Goal: Task Accomplishment & Management: Complete application form

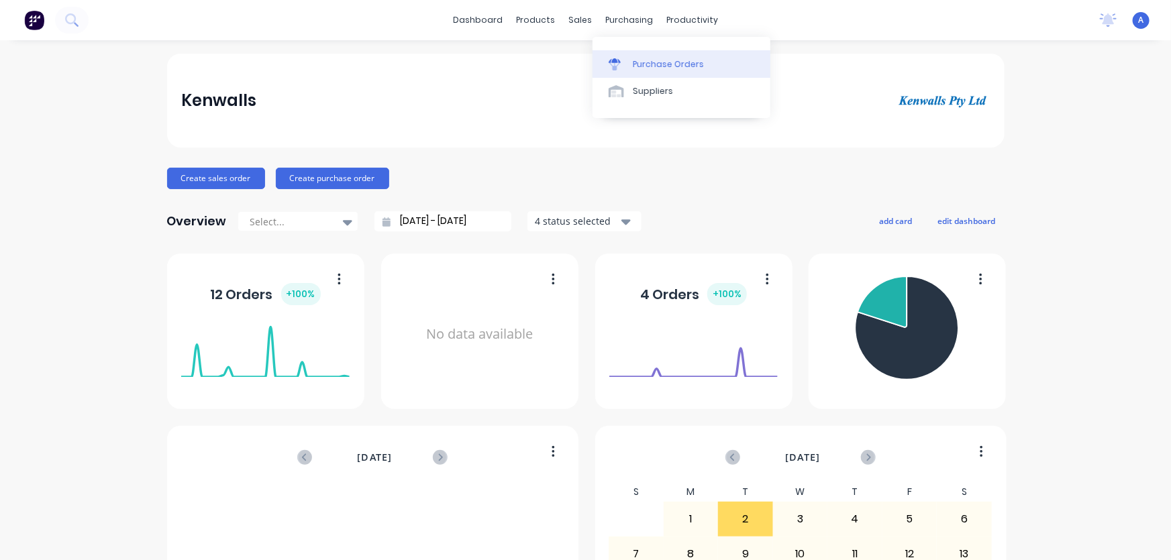
click at [644, 64] on div "Purchase Orders" at bounding box center [668, 64] width 71 height 12
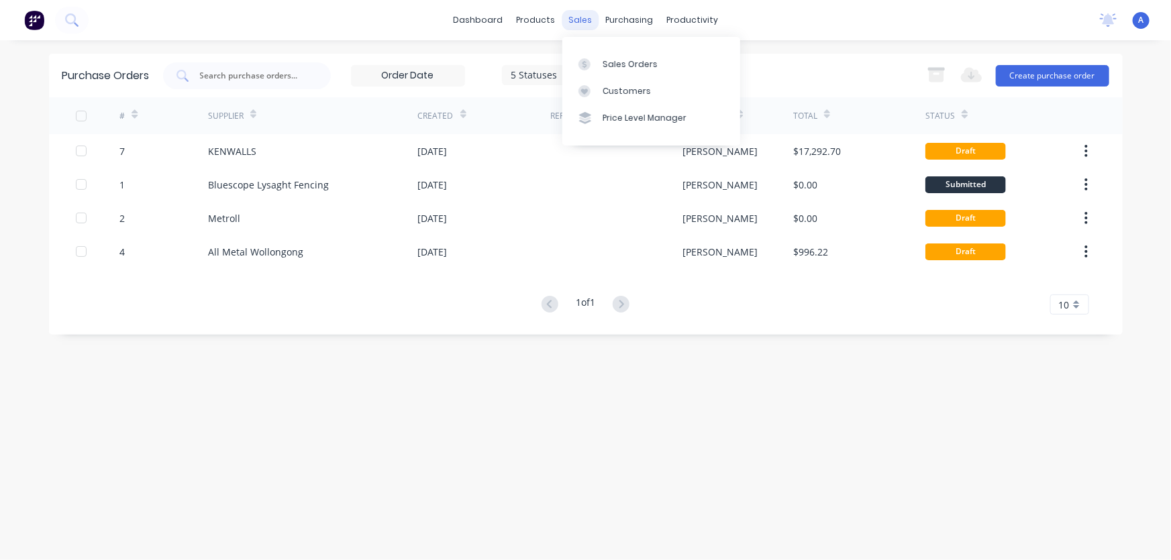
click at [578, 23] on div "sales" at bounding box center [579, 20] width 37 height 20
click at [538, 21] on div "products" at bounding box center [535, 20] width 52 height 20
click at [563, 70] on div "Product Catalogue" at bounding box center [594, 64] width 83 height 12
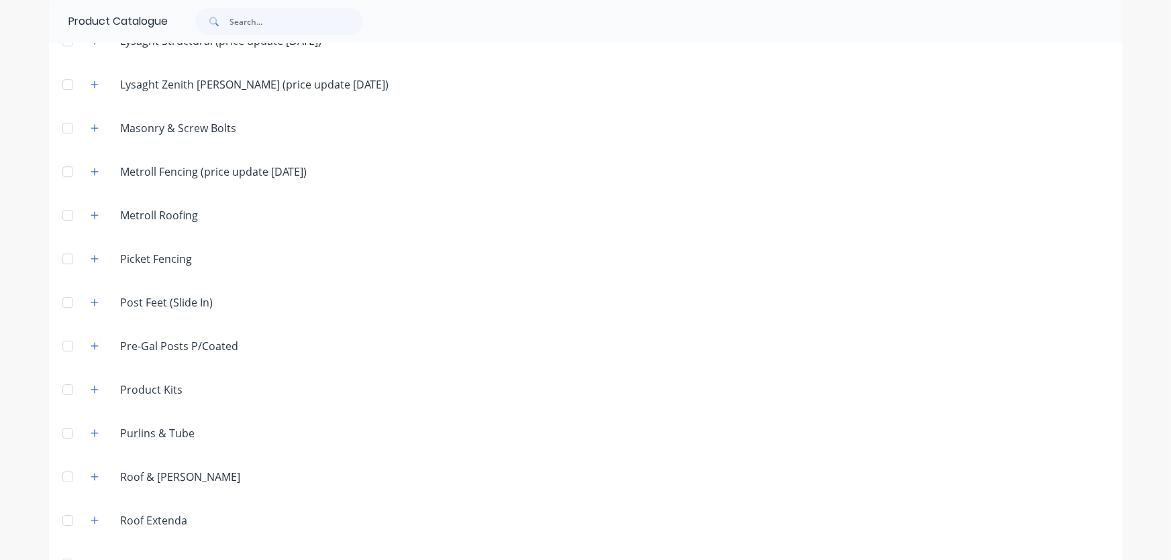
scroll to position [2012, 0]
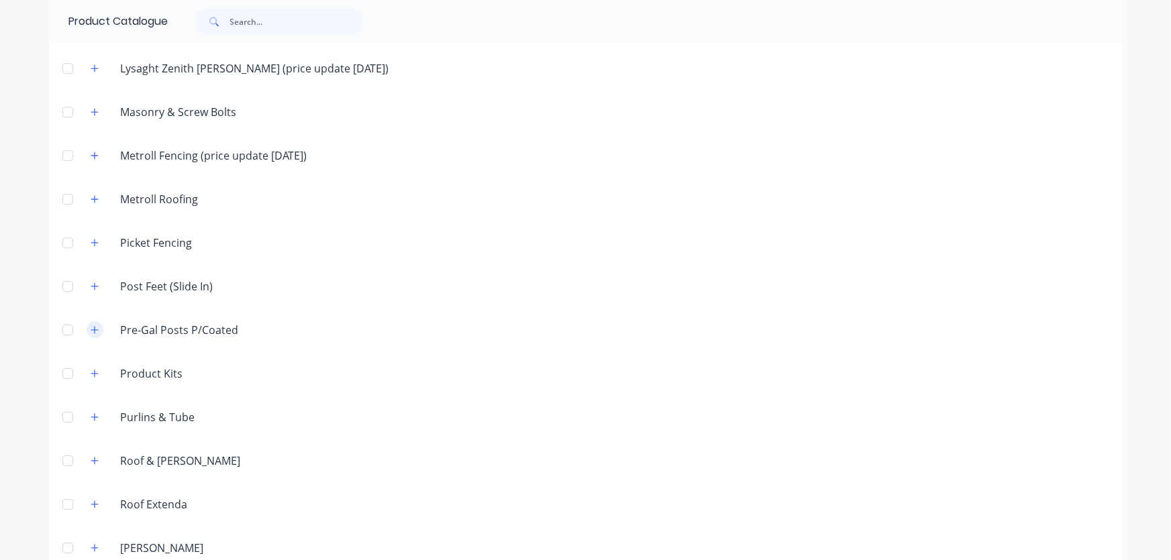
click at [91, 331] on icon "button" at bounding box center [95, 329] width 8 height 9
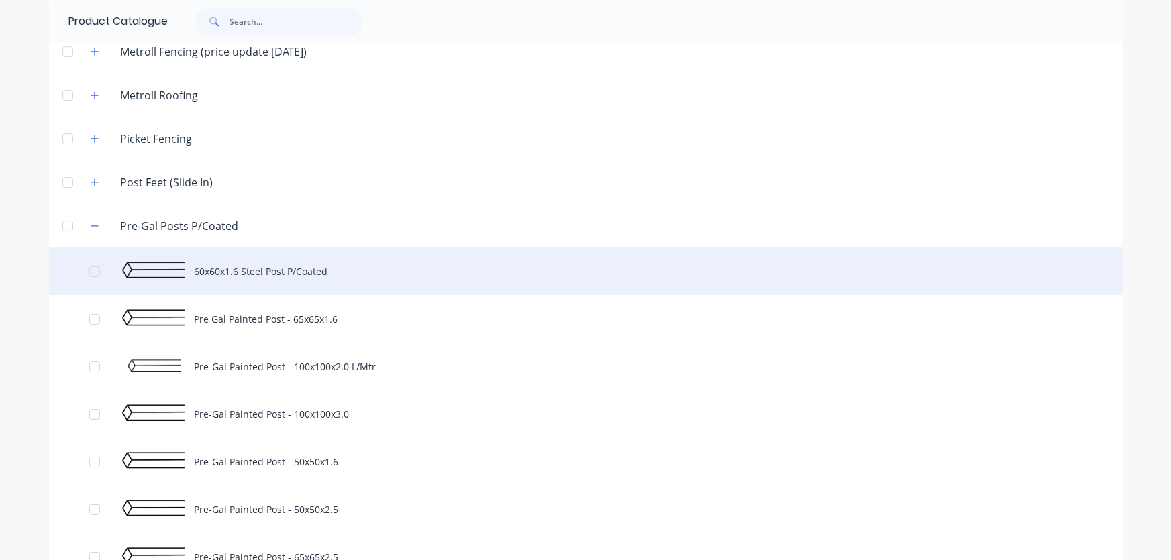
scroll to position [2134, 0]
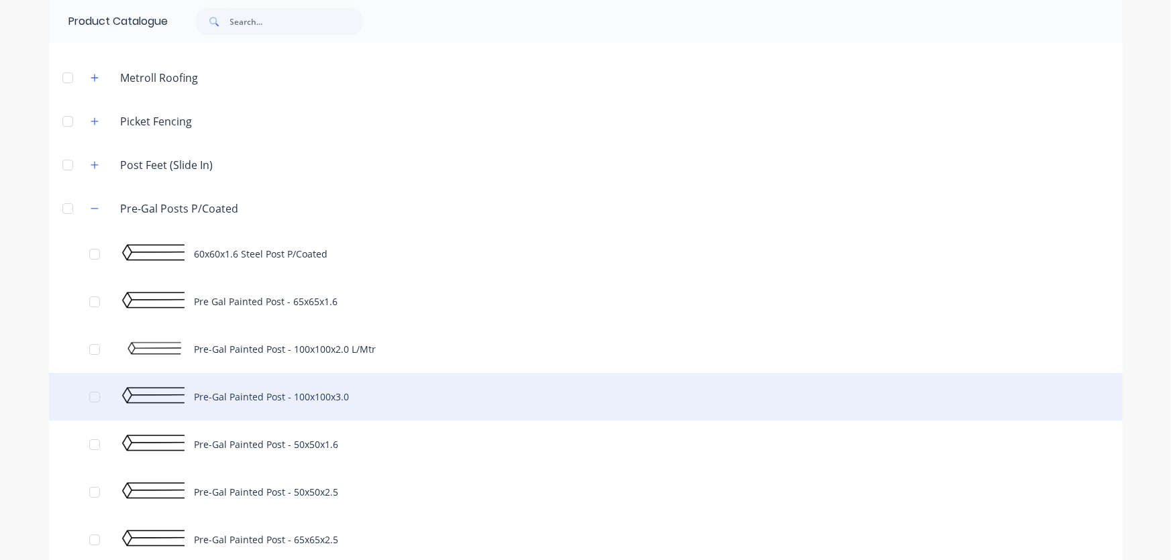
click at [142, 394] on div "Pre-Gal Painted Post - 100x100x3.0" at bounding box center [585, 397] width 1073 height 48
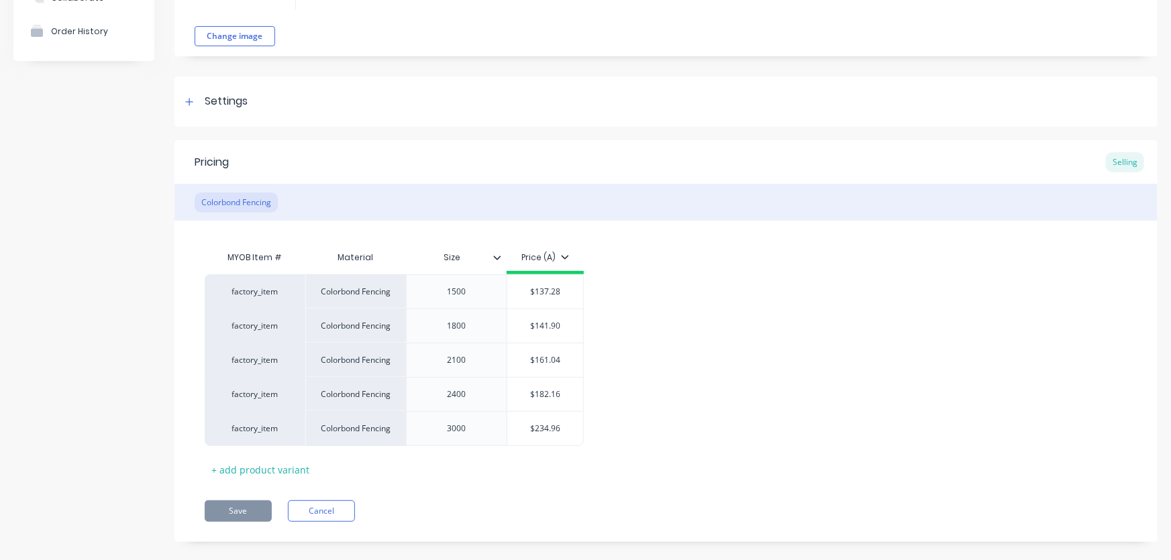
scroll to position [140, 0]
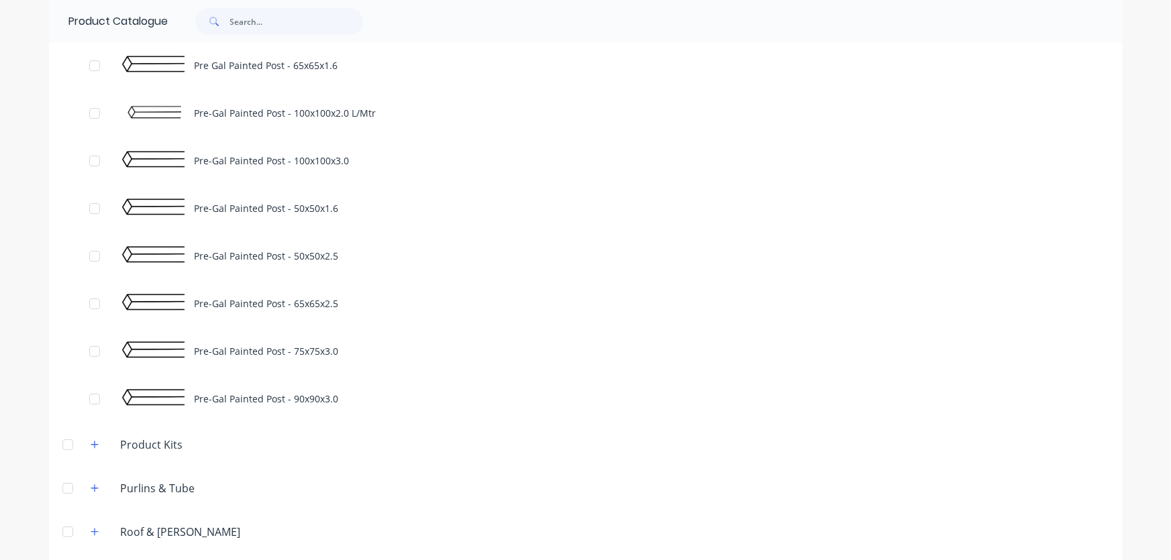
scroll to position [2378, 0]
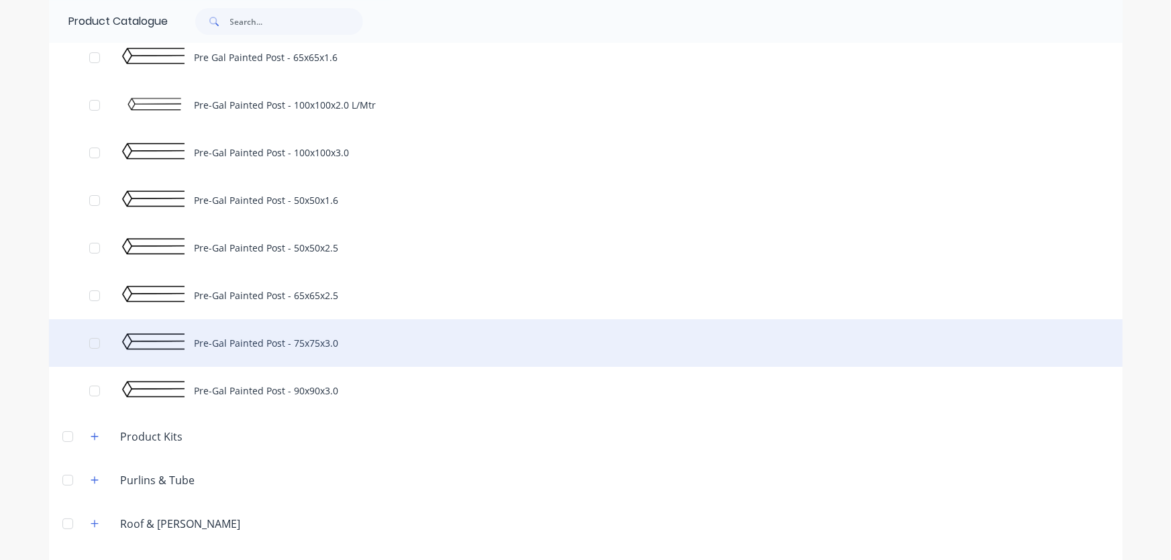
click at [153, 342] on div "Pre-Gal Painted Post - 75x75x3.0" at bounding box center [585, 343] width 1073 height 48
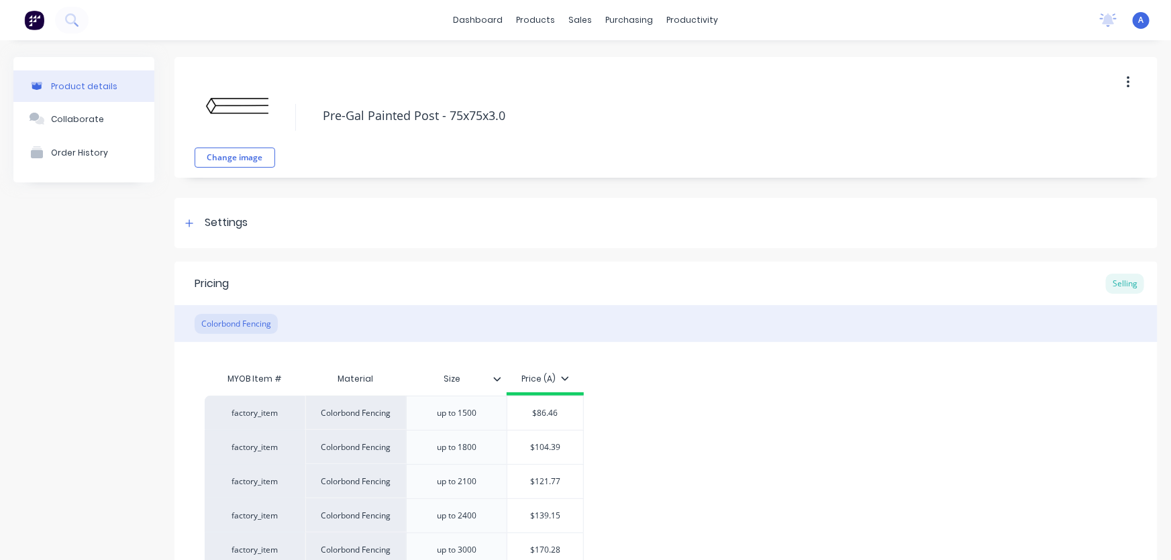
type textarea "x"
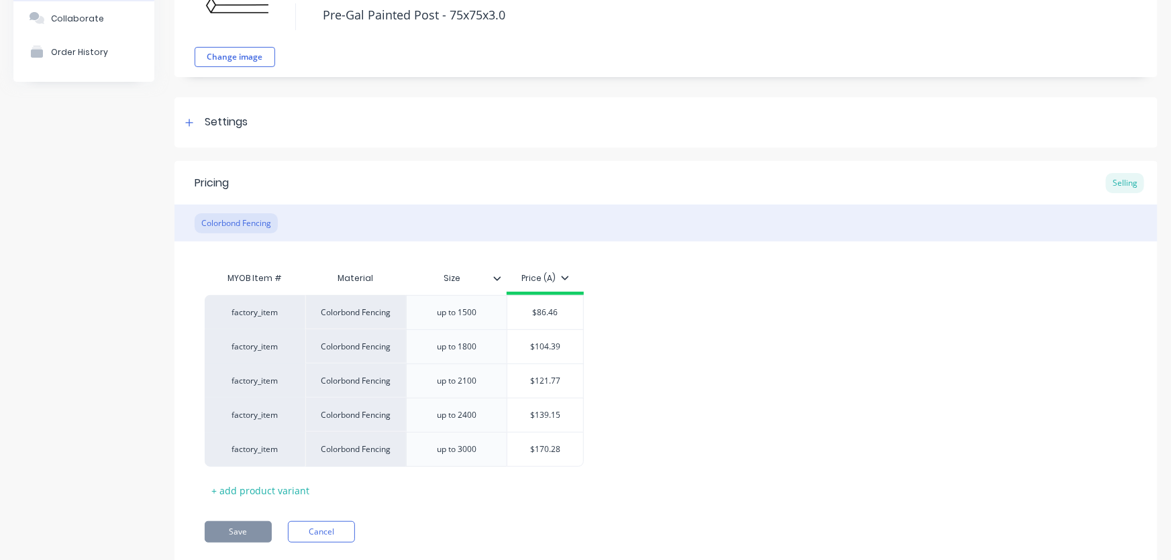
scroll to position [121, 0]
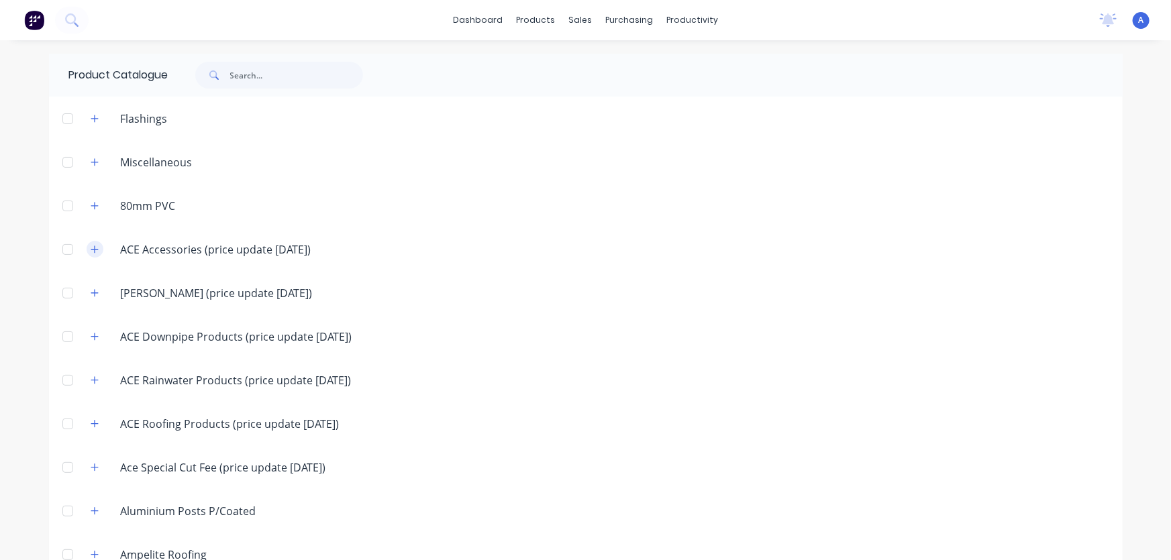
click at [91, 249] on icon "button" at bounding box center [94, 249] width 7 height 7
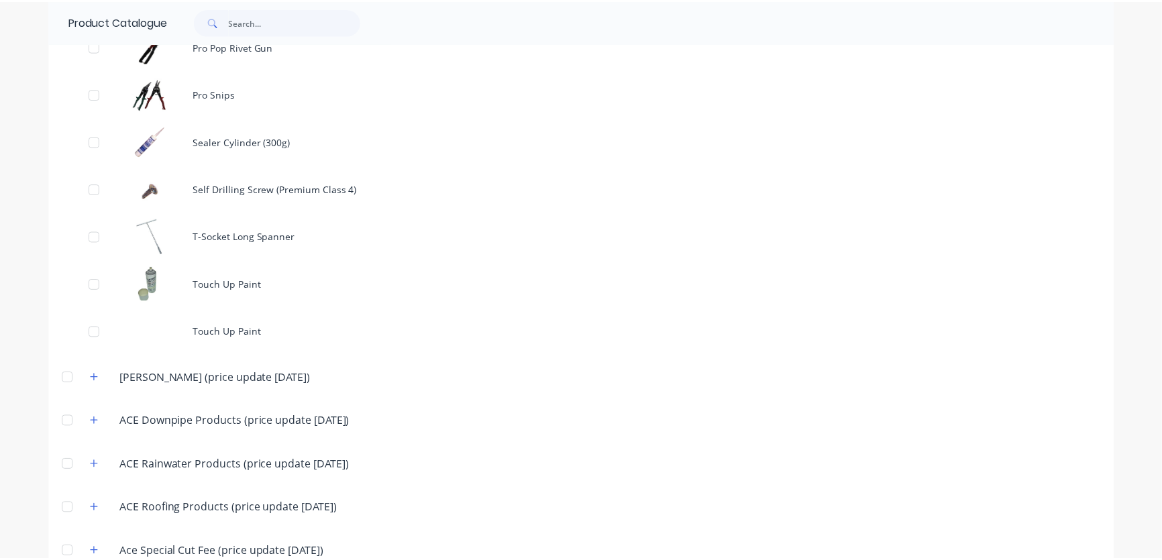
scroll to position [731, 0]
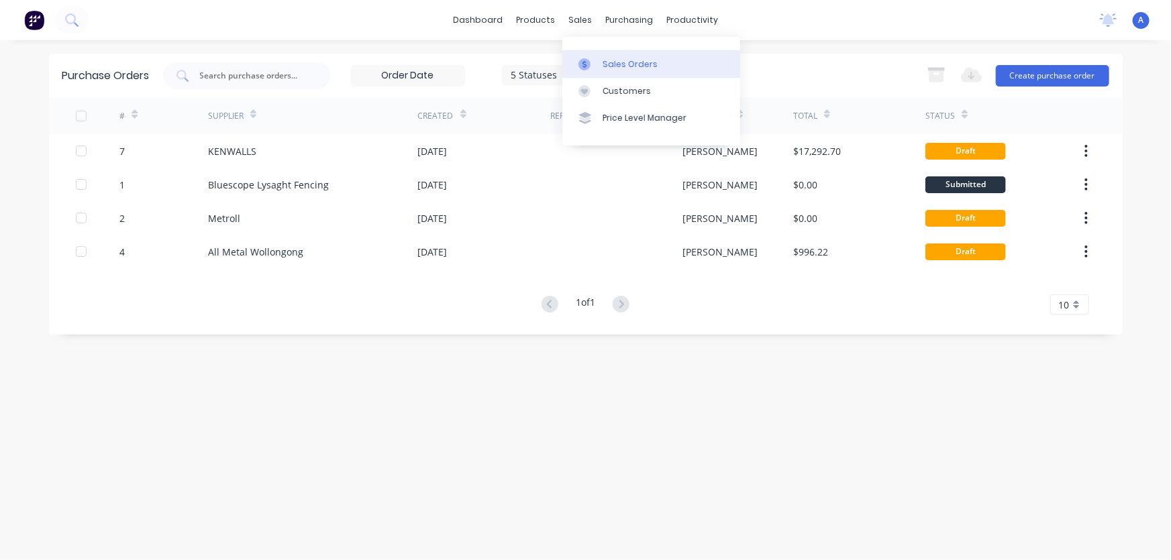
click at [602, 65] on div "Sales Orders" at bounding box center [629, 64] width 55 height 12
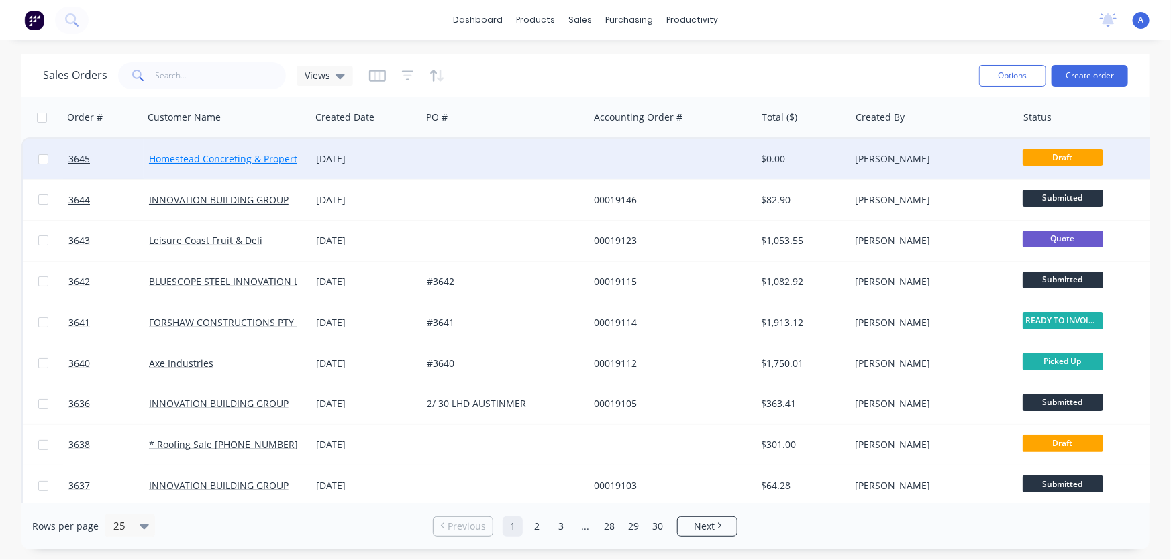
click at [226, 159] on link "Homestead Concreting & Property Maintenance" at bounding box center [256, 158] width 215 height 13
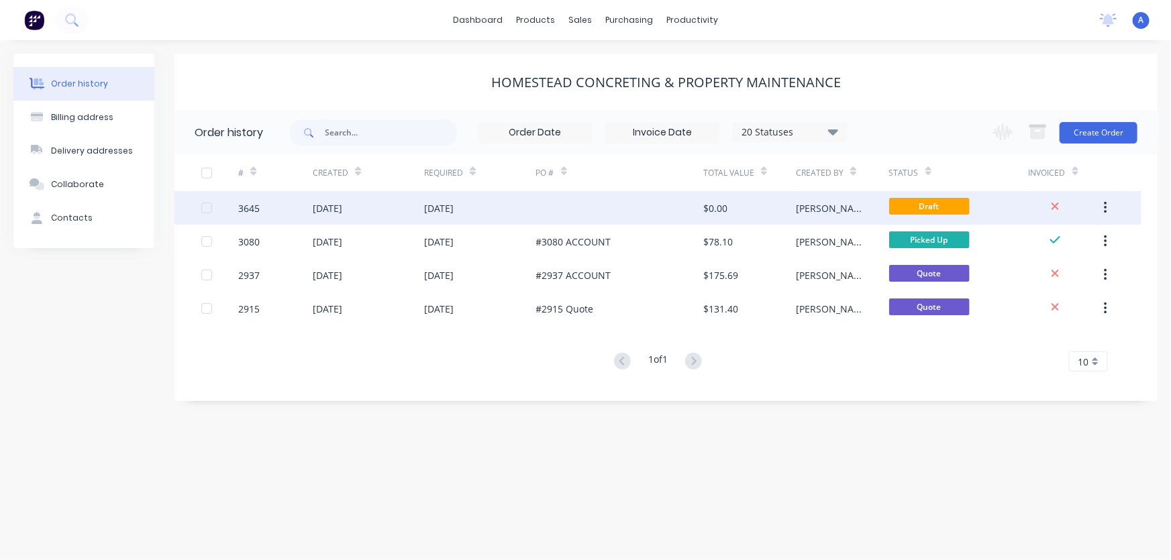
click at [583, 213] on div at bounding box center [619, 208] width 167 height 34
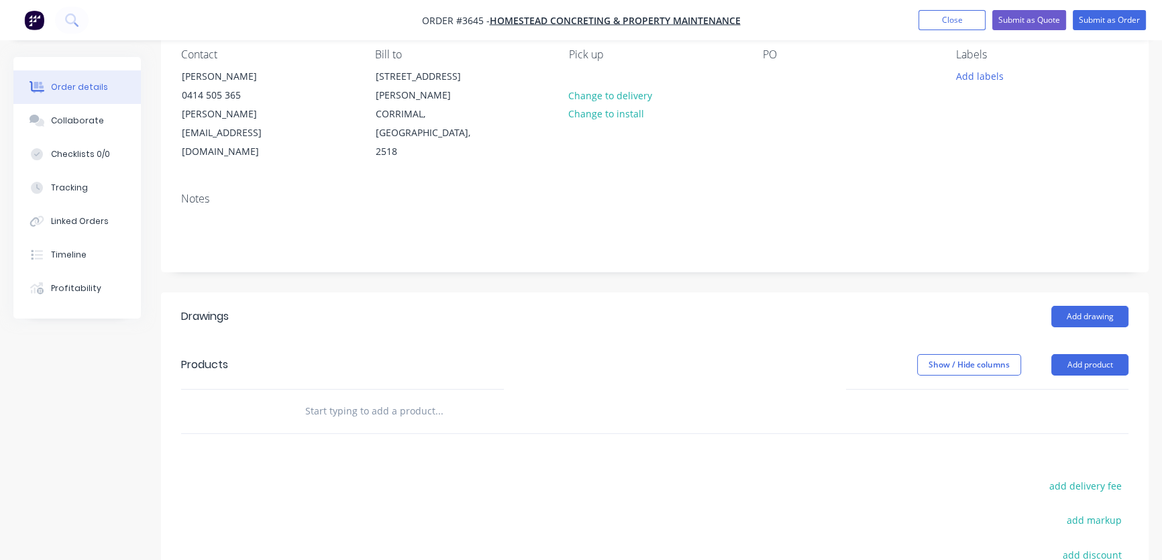
scroll to position [182, 0]
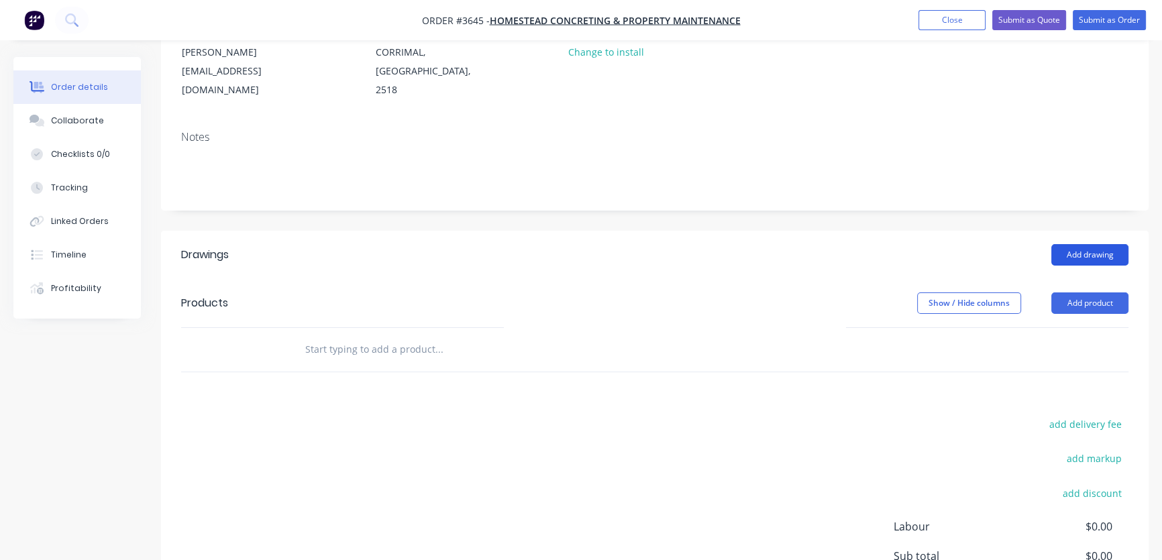
click at [1087, 244] on button "Add drawing" at bounding box center [1089, 254] width 77 height 21
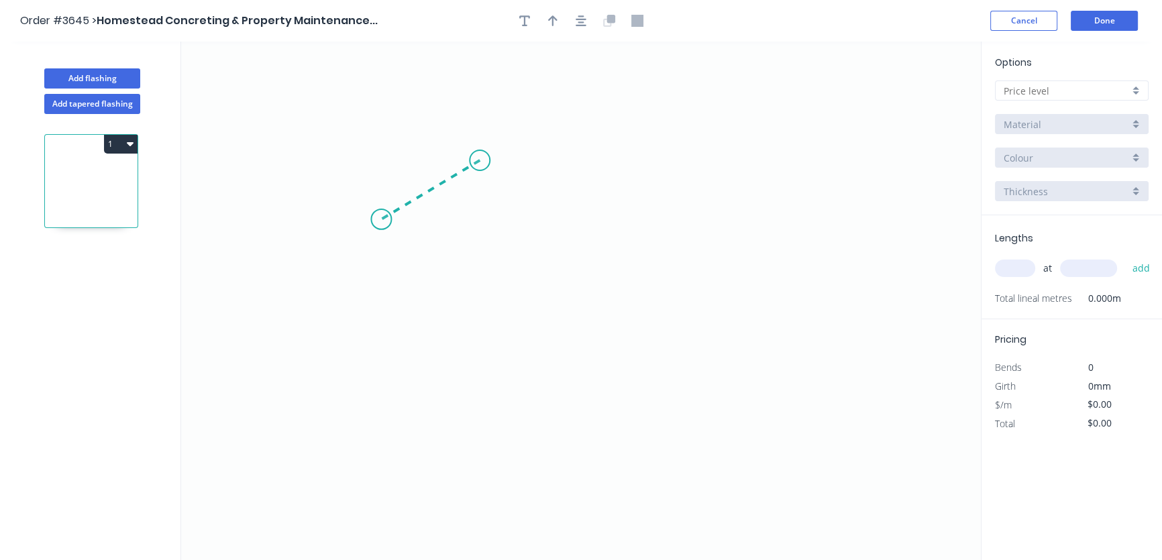
drag, startPoint x: 480, startPoint y: 160, endPoint x: 381, endPoint y: 219, distance: 114.9
click at [381, 219] on icon "0" at bounding box center [581, 301] width 800 height 519
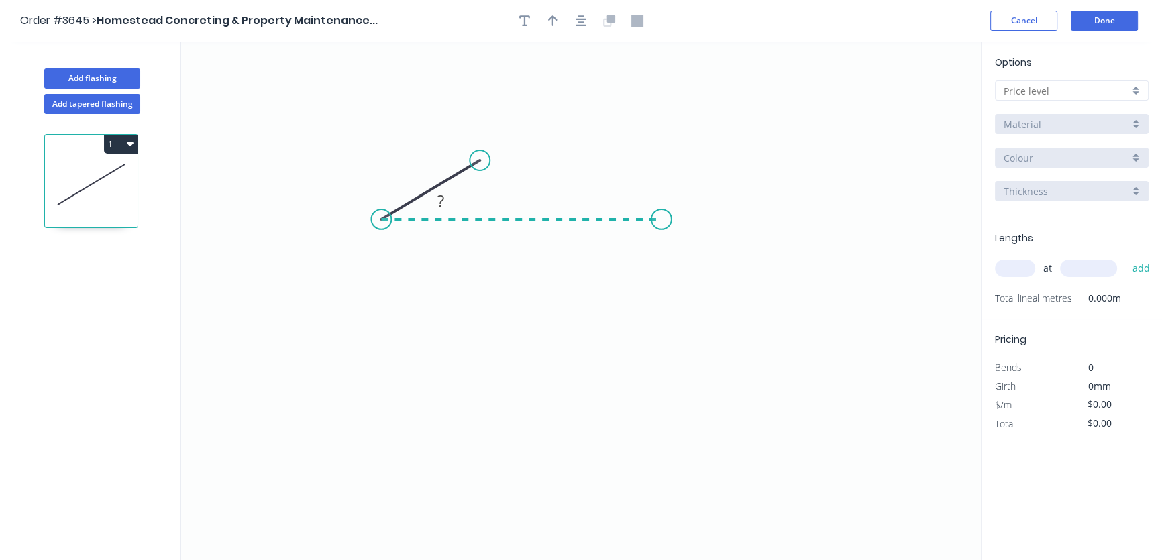
drag, startPoint x: 382, startPoint y: 219, endPoint x: 661, endPoint y: 203, distance: 279.5
click at [661, 203] on icon "0 ?" at bounding box center [581, 301] width 800 height 519
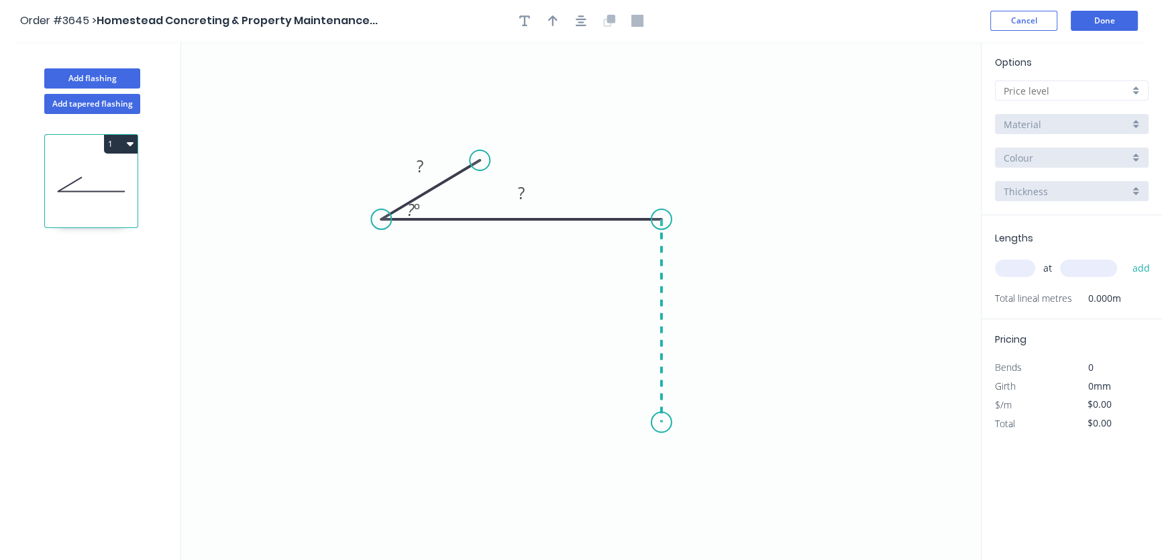
drag, startPoint x: 661, startPoint y: 203, endPoint x: 663, endPoint y: 423, distance: 220.0
click at [663, 423] on icon "0 ? ? ? º" at bounding box center [581, 301] width 800 height 519
drag, startPoint x: 413, startPoint y: 207, endPoint x: 449, endPoint y: 208, distance: 36.2
click at [449, 208] on icon "0 ? ? ? ? º" at bounding box center [581, 301] width 800 height 519
drag, startPoint x: 433, startPoint y: 208, endPoint x: 464, endPoint y: 202, distance: 30.8
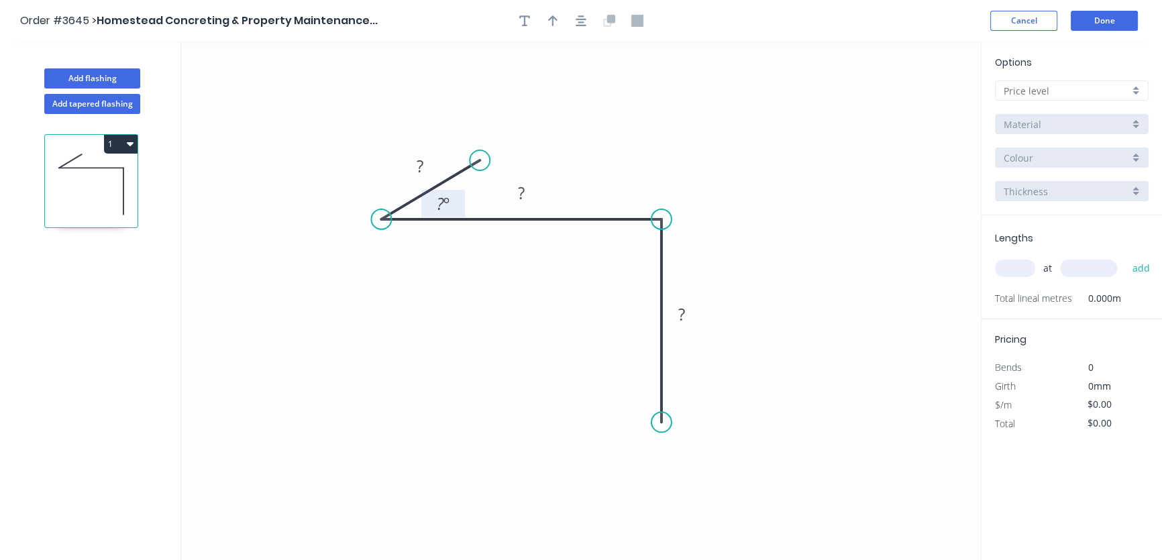
click at [464, 202] on rect at bounding box center [443, 204] width 44 height 28
click at [442, 202] on tspan "?" at bounding box center [440, 204] width 7 height 22
click at [422, 168] on tspan "?" at bounding box center [420, 166] width 7 height 22
click at [420, 165] on tspan "?" at bounding box center [420, 166] width 7 height 22
click at [421, 166] on rect at bounding box center [420, 167] width 27 height 19
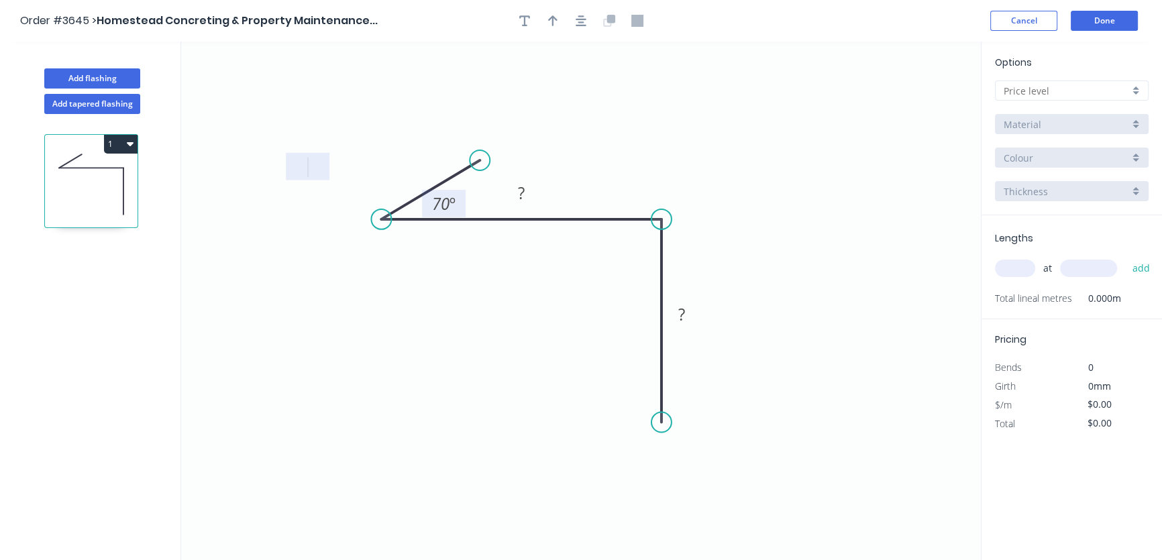
click at [411, 161] on rect at bounding box center [420, 167] width 27 height 19
click at [525, 194] on rect at bounding box center [521, 193] width 27 height 19
click at [680, 315] on tspan "?" at bounding box center [681, 314] width 7 height 22
click at [660, 420] on circle at bounding box center [661, 422] width 20 height 20
click at [696, 437] on div "Delete point" at bounding box center [727, 438] width 135 height 28
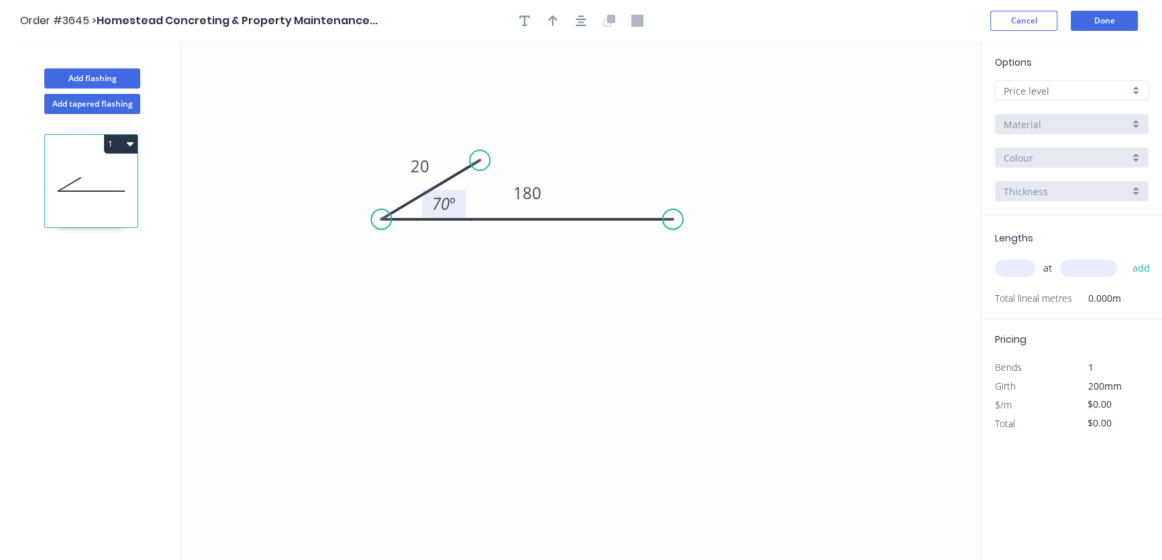
drag, startPoint x: 660, startPoint y: 219, endPoint x: 673, endPoint y: 229, distance: 16.2
click at [673, 229] on circle at bounding box center [673, 219] width 20 height 20
click at [667, 215] on circle at bounding box center [673, 219] width 20 height 20
drag, startPoint x: 673, startPoint y: 219, endPoint x: 670, endPoint y: 448, distance: 229.4
click at [670, 448] on icon "0 20 180 70 º" at bounding box center [581, 301] width 800 height 519
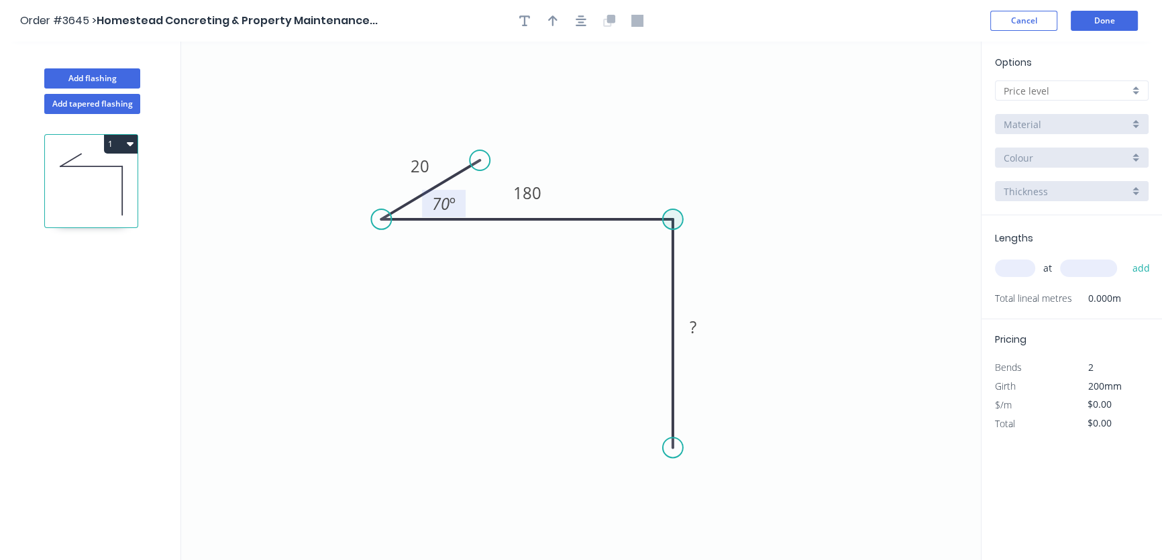
click at [671, 219] on circle at bounding box center [673, 219] width 20 height 20
click at [407, 236] on div "Delete point" at bounding box center [451, 239] width 135 height 28
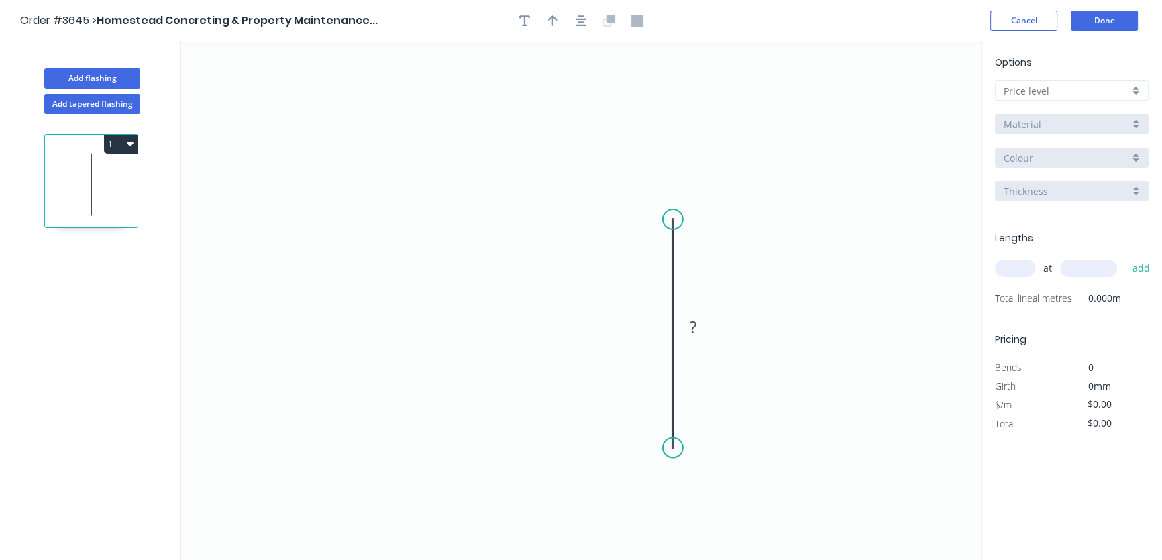
click at [383, 147] on icon "0 ?" at bounding box center [581, 301] width 800 height 519
click at [671, 219] on circle at bounding box center [673, 219] width 20 height 20
drag, startPoint x: 671, startPoint y: 219, endPoint x: 429, endPoint y: 159, distance: 248.8
click at [429, 159] on icon "0 ?" at bounding box center [581, 301] width 800 height 519
drag, startPoint x: 429, startPoint y: 159, endPoint x: 529, endPoint y: 117, distance: 108.3
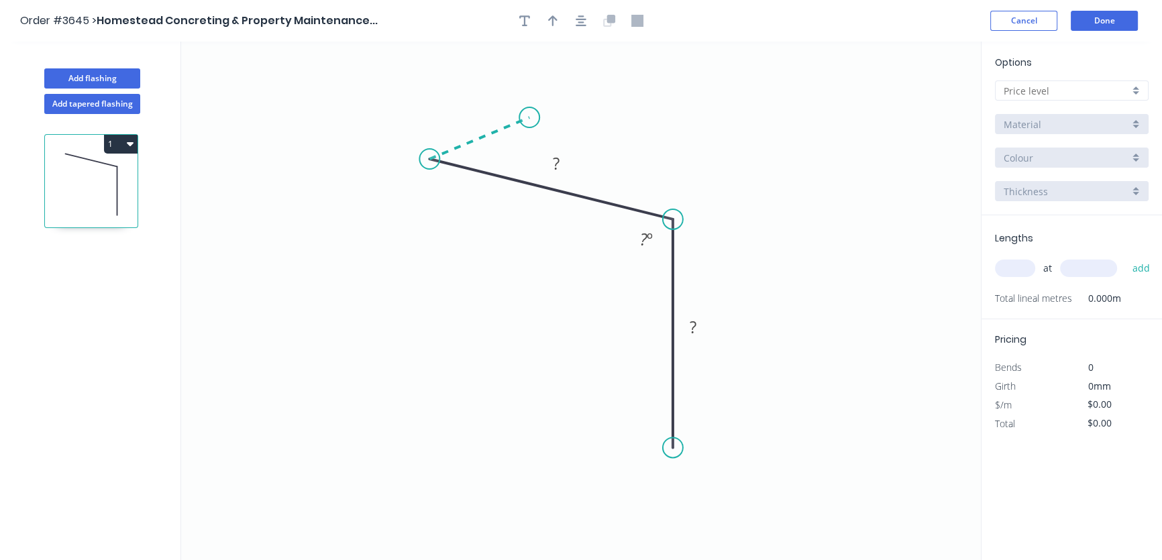
click at [529, 117] on icon "0 ? ? ? º" at bounding box center [581, 301] width 800 height 519
click at [472, 113] on tspan "?" at bounding box center [471, 113] width 7 height 22
click at [469, 158] on tspan "º" at bounding box center [472, 155] width 6 height 22
click at [544, 200] on tspan "?" at bounding box center [546, 202] width 7 height 22
click at [643, 238] on tspan "?" at bounding box center [643, 239] width 7 height 22
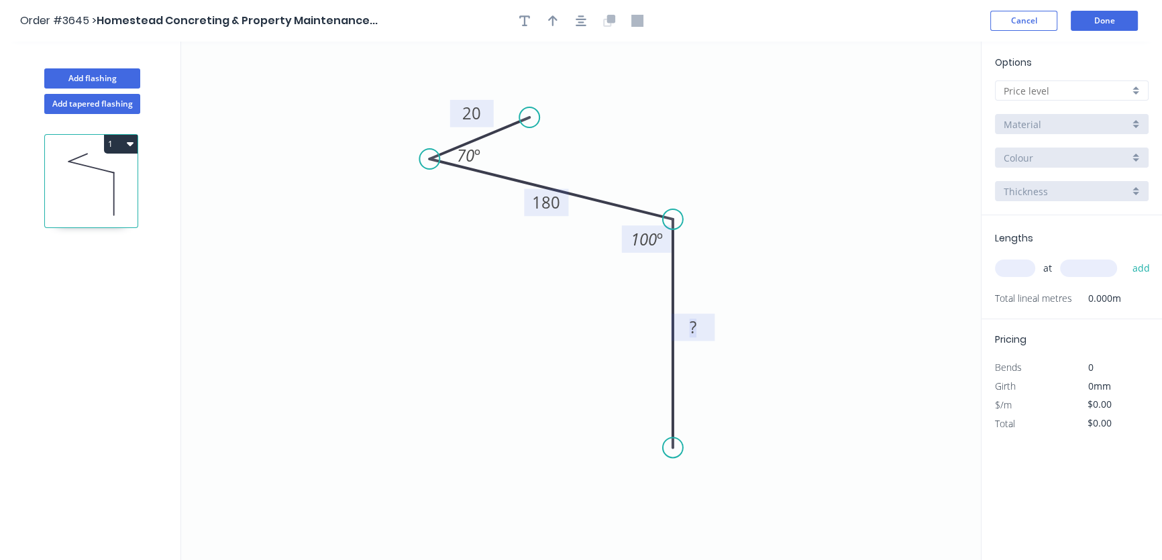
click at [692, 326] on tspan "?" at bounding box center [693, 327] width 7 height 22
drag, startPoint x: 490, startPoint y: 157, endPoint x: 523, endPoint y: 160, distance: 33.7
click at [523, 160] on rect at bounding box center [502, 160] width 44 height 28
click at [530, 217] on icon "0 20 180 140 100 º 70 º" at bounding box center [581, 301] width 800 height 519
drag, startPoint x: 524, startPoint y: 203, endPoint x: 483, endPoint y: 229, distance: 48.2
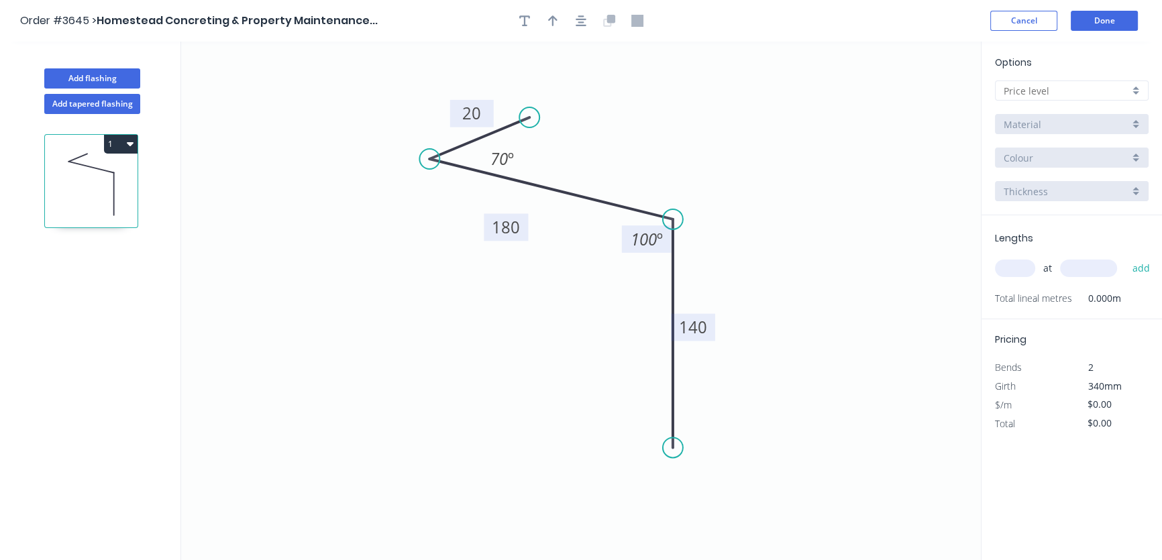
click at [484, 229] on rect at bounding box center [506, 228] width 44 height 28
drag, startPoint x: 623, startPoint y: 240, endPoint x: 591, endPoint y: 246, distance: 32.8
click at [590, 246] on rect at bounding box center [615, 245] width 50 height 28
drag, startPoint x: 714, startPoint y: 325, endPoint x: 769, endPoint y: 341, distance: 57.5
click at [769, 341] on rect at bounding box center [748, 345] width 44 height 28
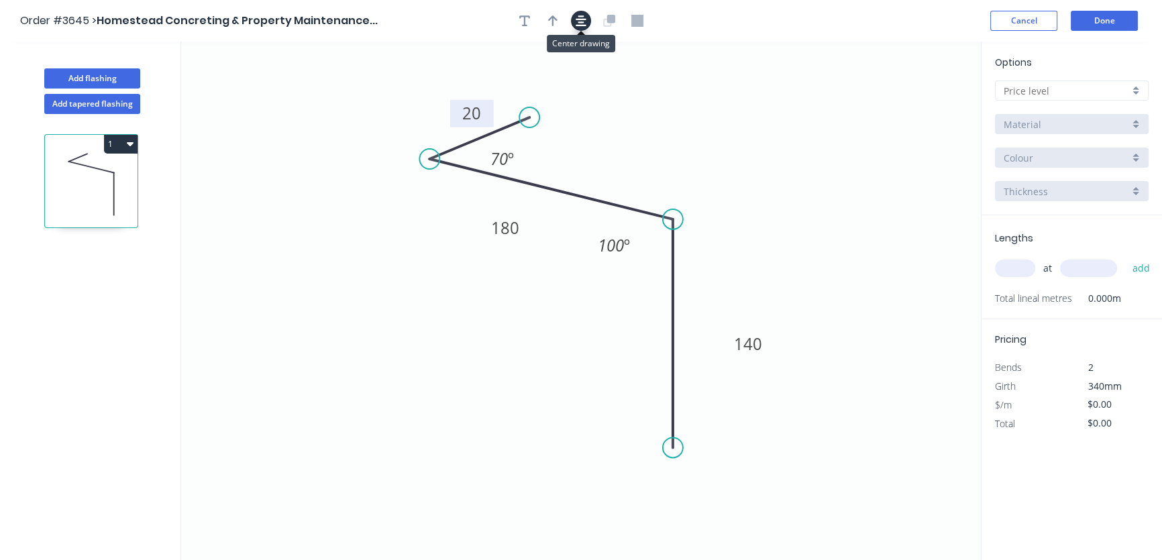
click at [578, 20] on icon "button" at bounding box center [581, 21] width 11 height 12
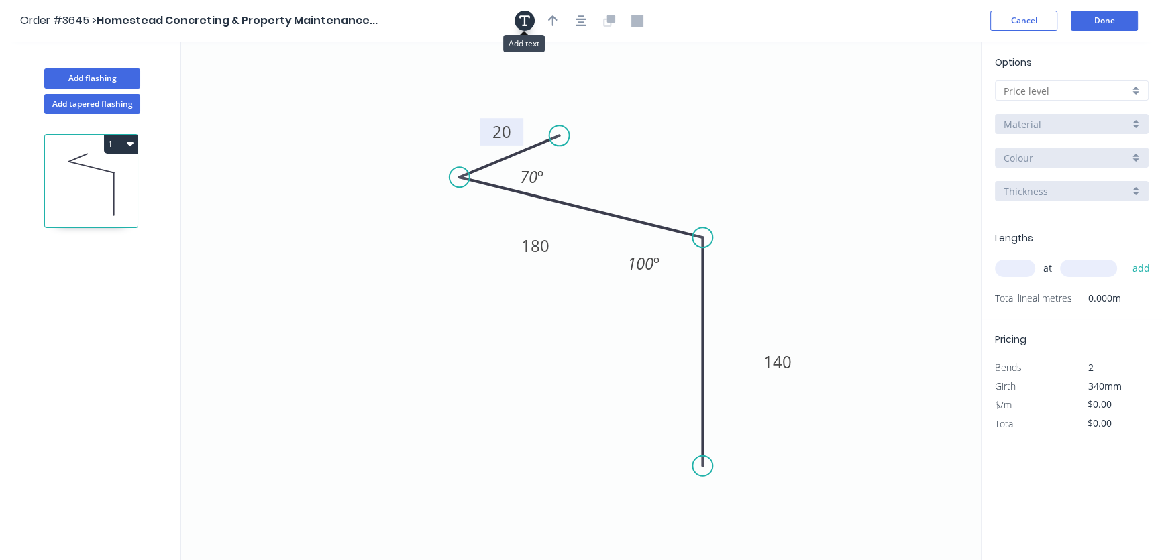
click at [518, 22] on button "button" at bounding box center [525, 21] width 20 height 20
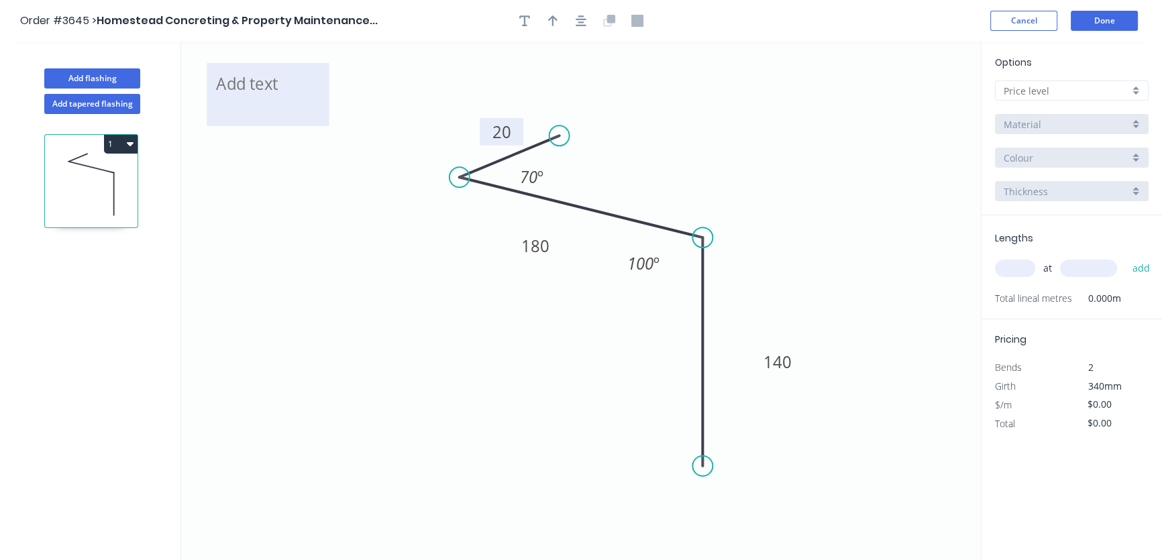
click at [241, 93] on textarea at bounding box center [267, 95] width 109 height 50
drag, startPoint x: 330, startPoint y: 123, endPoint x: 267, endPoint y: 97, distance: 68.3
click at [267, 97] on rect at bounding box center [266, 99] width 5 height 5
drag, startPoint x: 241, startPoint y: 189, endPoint x: 241, endPoint y: 175, distance: 14.1
click at [241, 188] on icon "hook 20 180 140 100 º 70 º" at bounding box center [581, 301] width 800 height 519
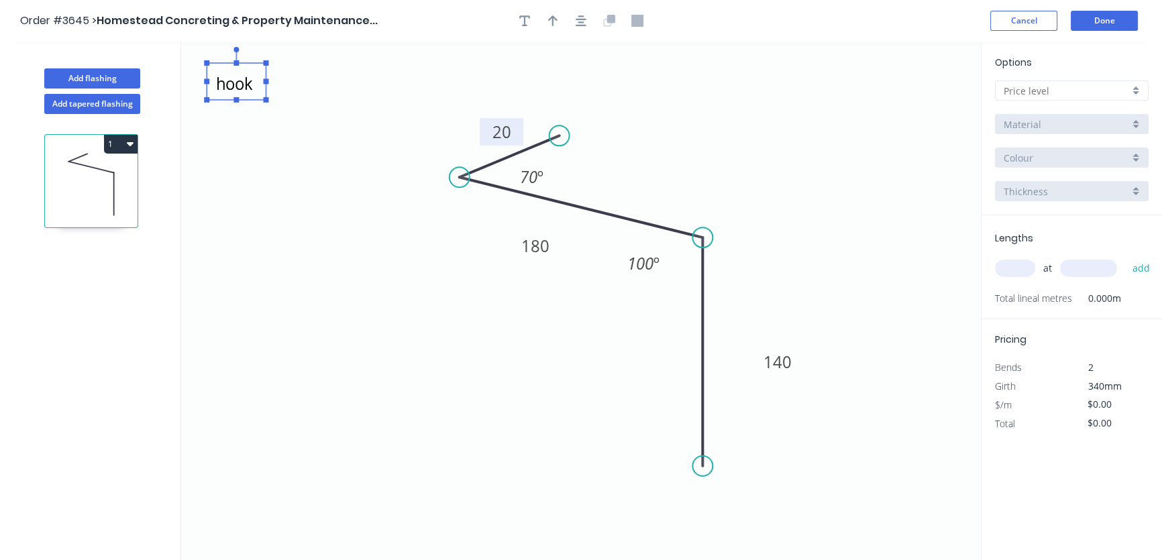
type textarea "hook"
drag, startPoint x: 265, startPoint y: 80, endPoint x: 529, endPoint y: 114, distance: 266.4
click at [529, 114] on g "hook" at bounding box center [500, 106] width 64 height 56
click at [584, 91] on icon "hook 20 180 140 100 º 70 º" at bounding box center [581, 301] width 800 height 519
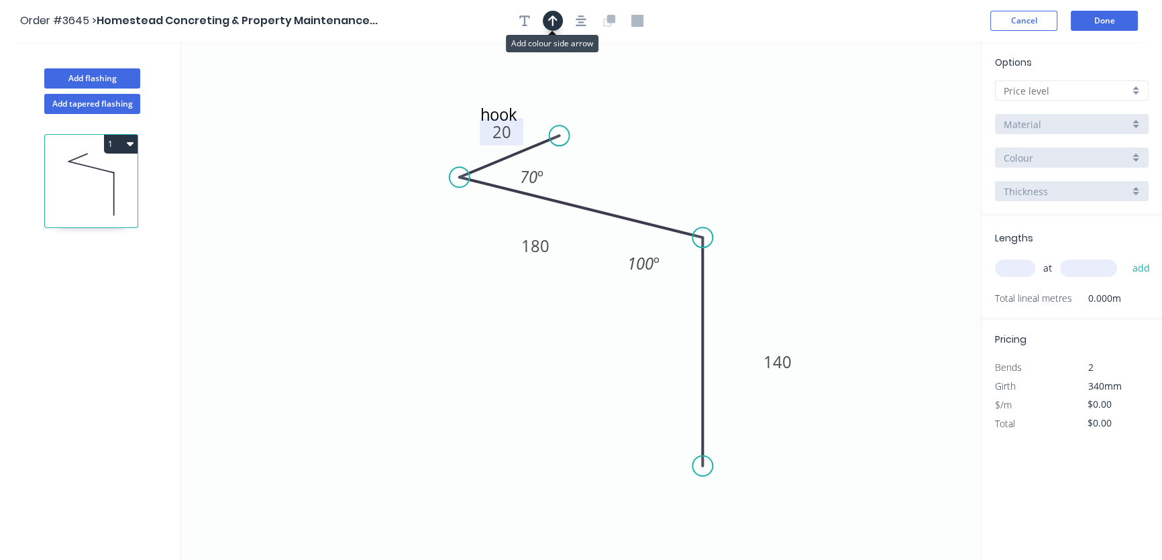
click at [553, 18] on icon "button" at bounding box center [552, 21] width 9 height 12
drag, startPoint x: 911, startPoint y: 105, endPoint x: 761, endPoint y: 189, distance: 171.5
click at [761, 189] on icon at bounding box center [764, 172] width 12 height 43
drag, startPoint x: 764, startPoint y: 188, endPoint x: 771, endPoint y: 264, distance: 76.2
click at [771, 264] on icon at bounding box center [782, 252] width 39 height 39
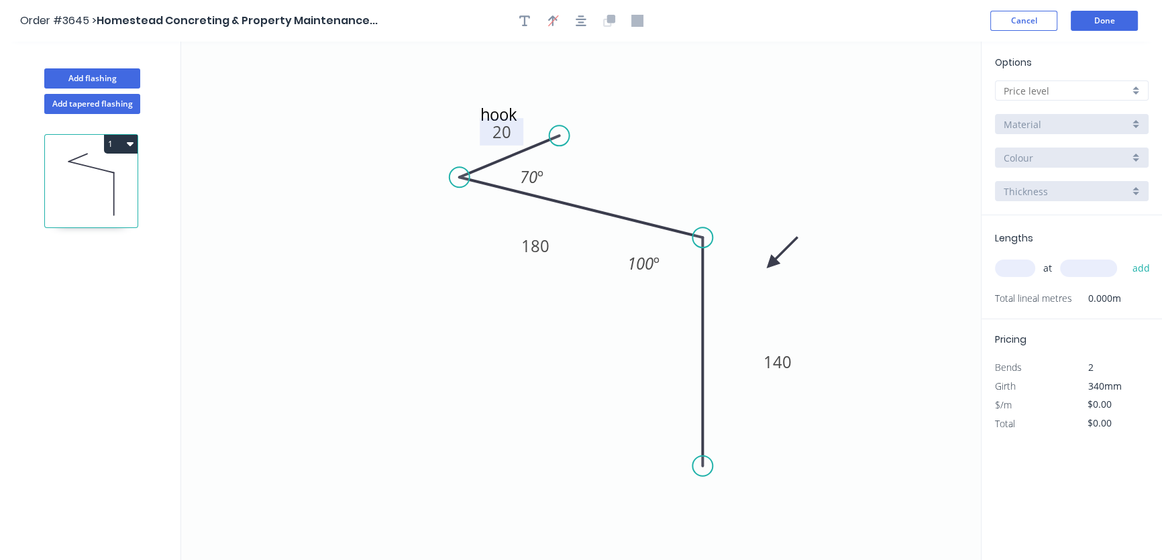
click at [1134, 89] on div at bounding box center [1072, 90] width 154 height 20
click at [1017, 117] on div "A" at bounding box center [1071, 116] width 152 height 23
type input "A"
type input "$25.23"
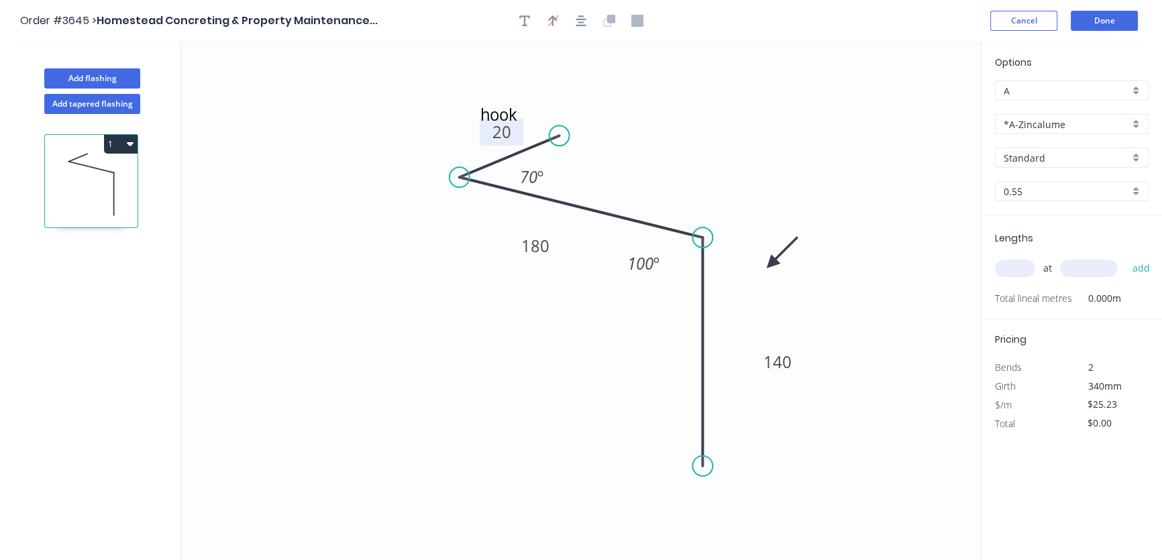
click at [1140, 125] on div "*A-Zincalume" at bounding box center [1072, 124] width 154 height 20
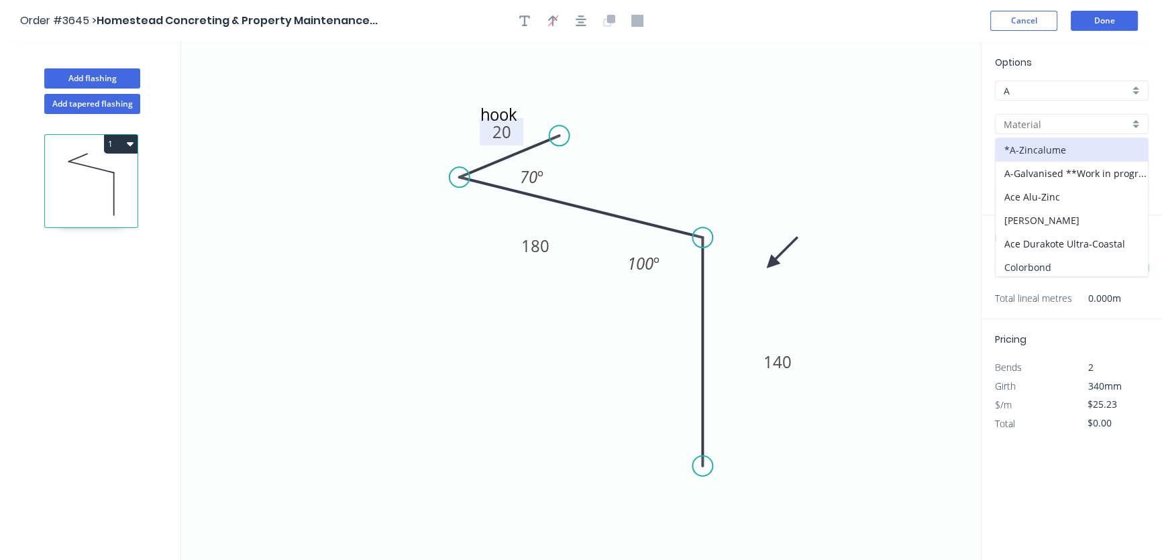
click at [1042, 259] on div "Colorbond" at bounding box center [1071, 267] width 152 height 23
type input "Colorbond"
type input "Basalt"
type input "$27.55"
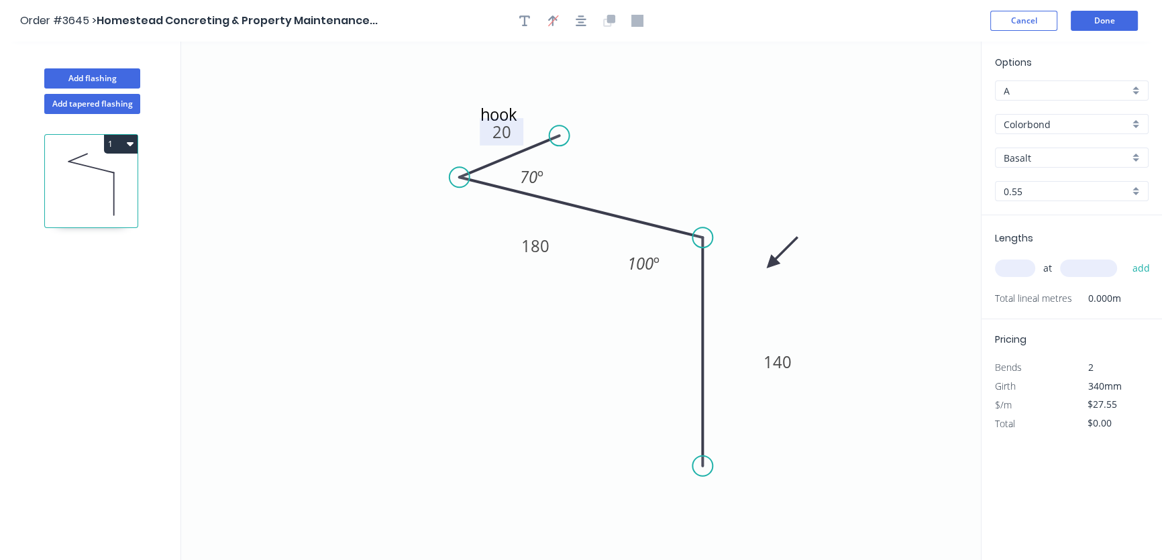
click at [1134, 160] on div "Basalt" at bounding box center [1072, 158] width 154 height 20
click at [1040, 281] on div "Woodland Grey" at bounding box center [1071, 281] width 152 height 23
type input "Woodland Grey"
click at [1018, 268] on input "text" at bounding box center [1015, 268] width 40 height 17
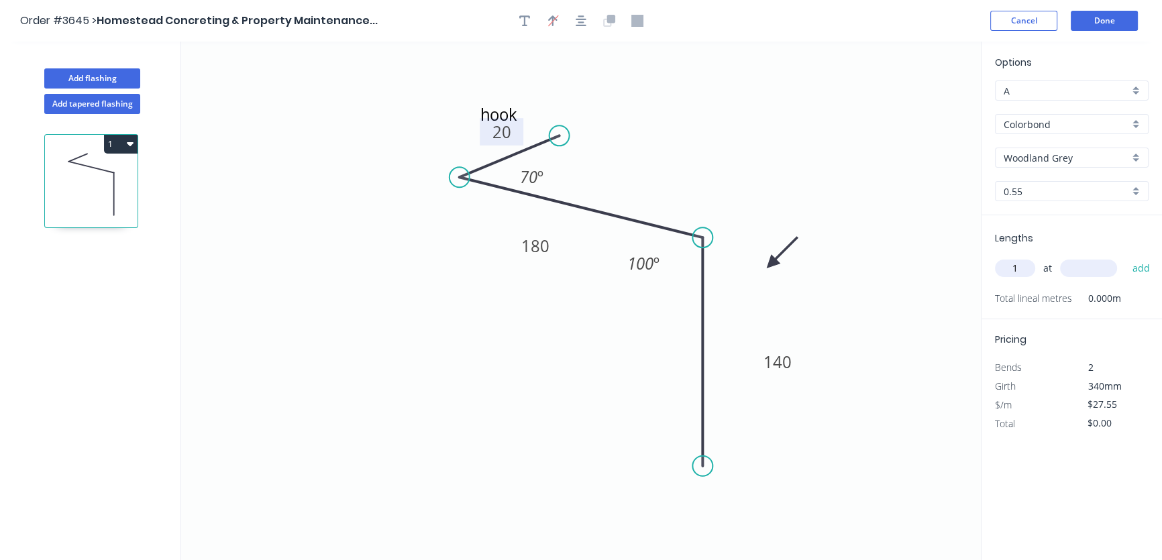
type input "1"
click at [1073, 268] on input "text" at bounding box center [1088, 268] width 57 height 17
type input ".780"
click at [1096, 17] on button "Done" at bounding box center [1104, 21] width 67 height 20
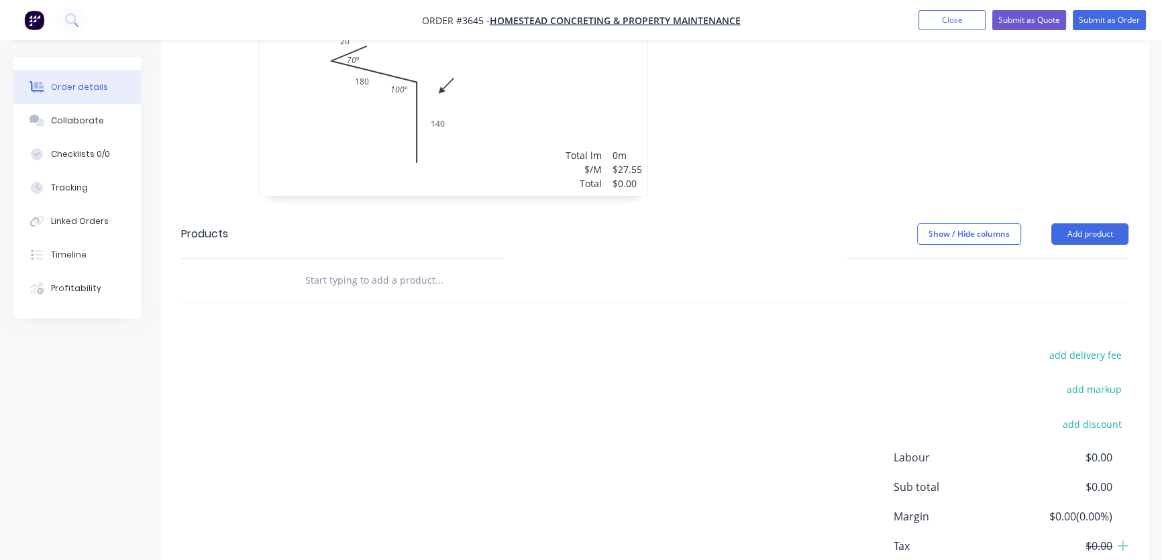
scroll to position [537, 0]
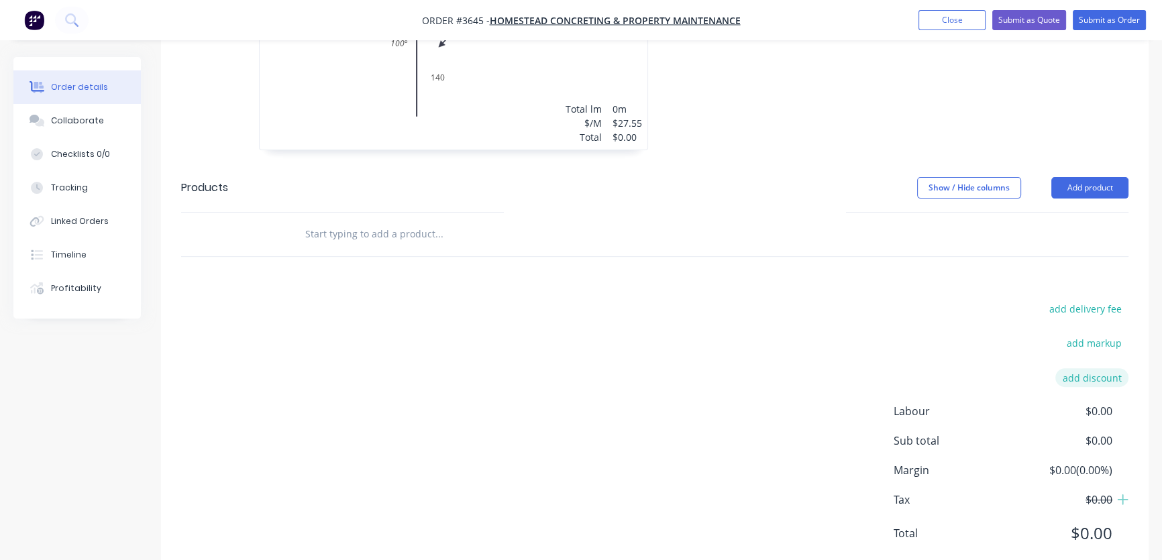
click at [1108, 368] on button "add discount" at bounding box center [1091, 377] width 73 height 18
type input "25"
click at [1096, 372] on input at bounding box center [1076, 382] width 60 height 20
drag, startPoint x: 1036, startPoint y: 350, endPoint x: 1002, endPoint y: 352, distance: 34.2
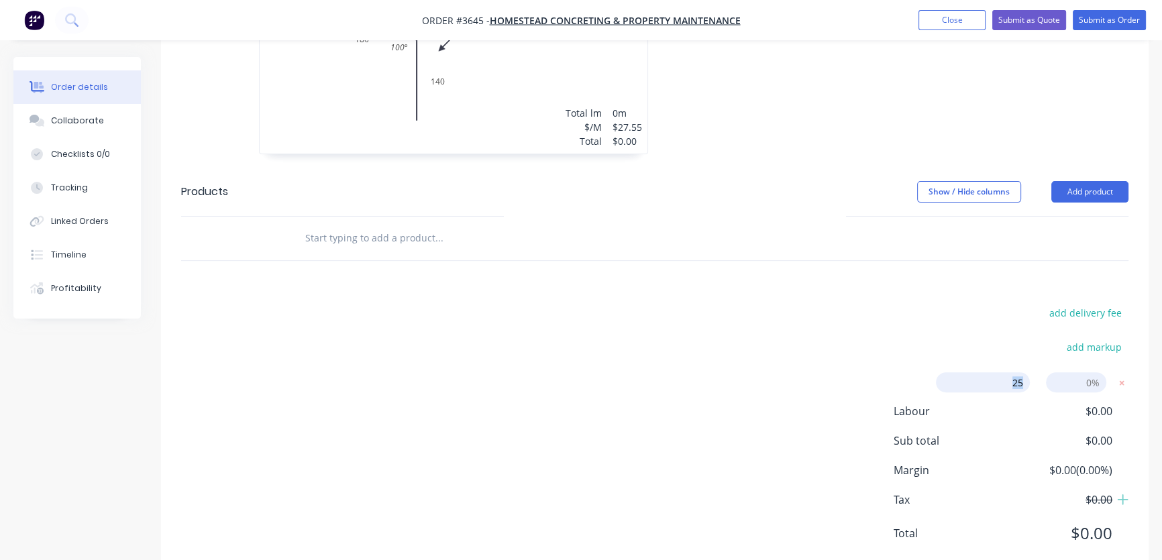
click at [1002, 372] on form "25 25 Discount name (Optional) 0%" at bounding box center [1026, 382] width 203 height 20
click at [1091, 372] on input at bounding box center [1076, 382] width 60 height 20
click at [1087, 372] on input at bounding box center [1076, 382] width 60 height 20
type input "25"
click input "submit" at bounding box center [0, 0] width 0 height 0
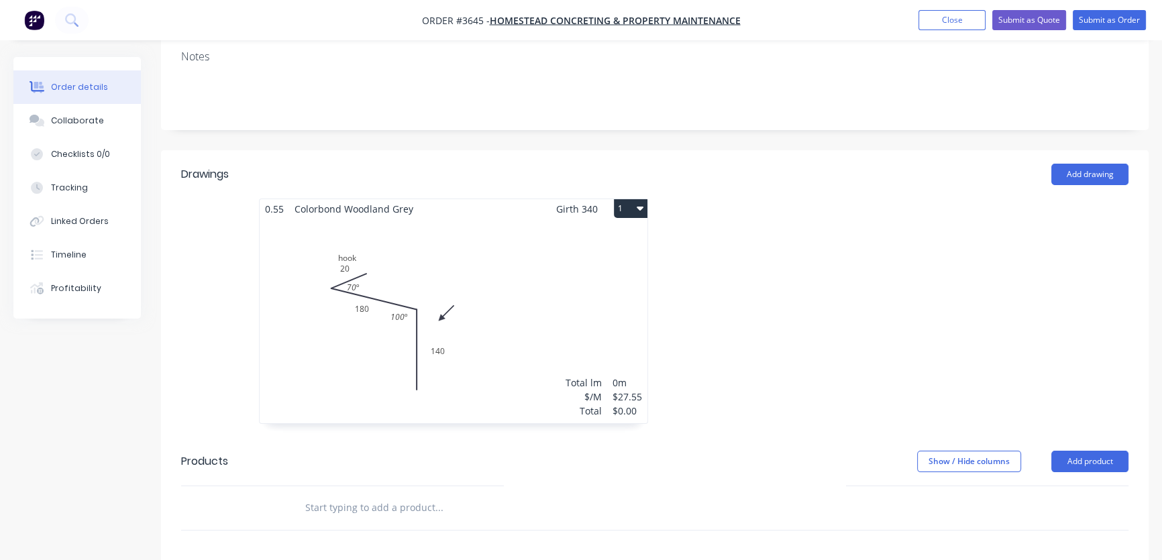
scroll to position [262, 0]
click at [431, 221] on div "Total lm $/M Total 0m $27.55 $0.00" at bounding box center [454, 321] width 388 height 205
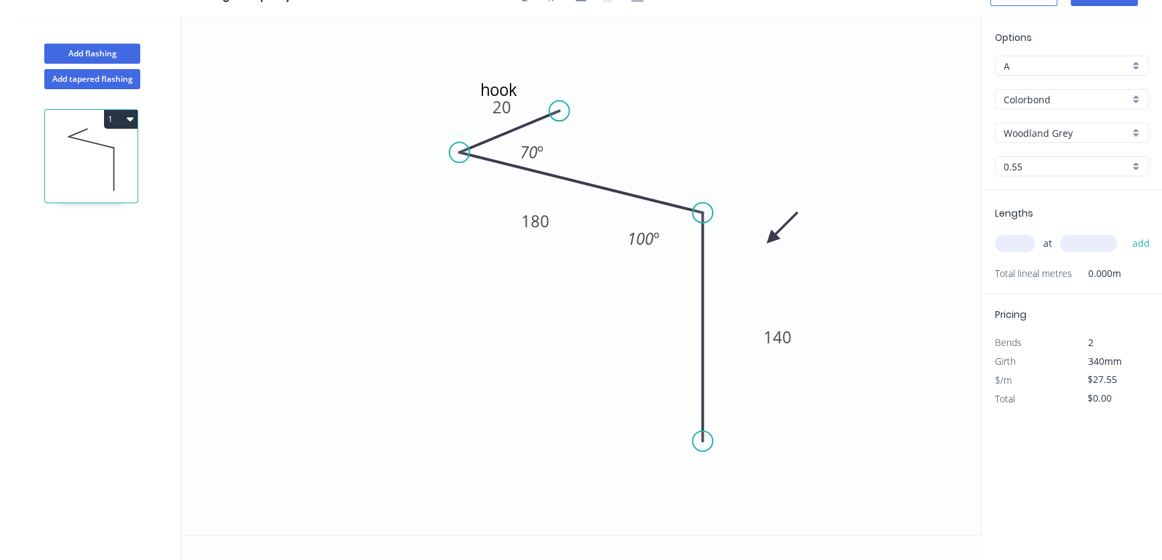
scroll to position [24, 0]
click at [1020, 241] on input "text" at bounding box center [1015, 243] width 40 height 17
type input "1"
click at [1077, 245] on input "text" at bounding box center [1088, 243] width 57 height 17
type input ".780"
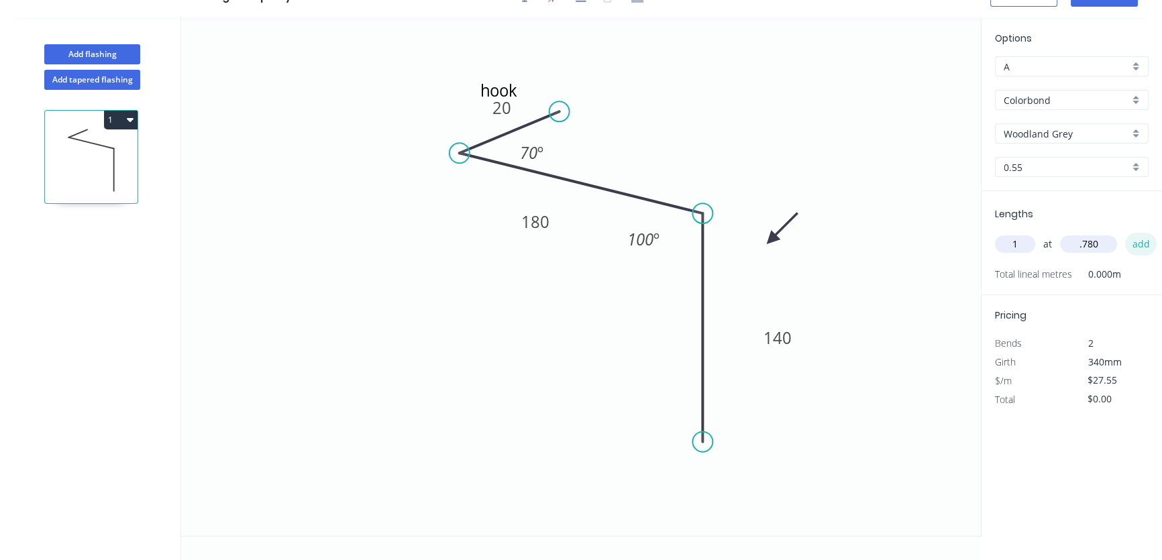
click at [1142, 242] on button "add" at bounding box center [1141, 244] width 32 height 23
type input "$27.55"
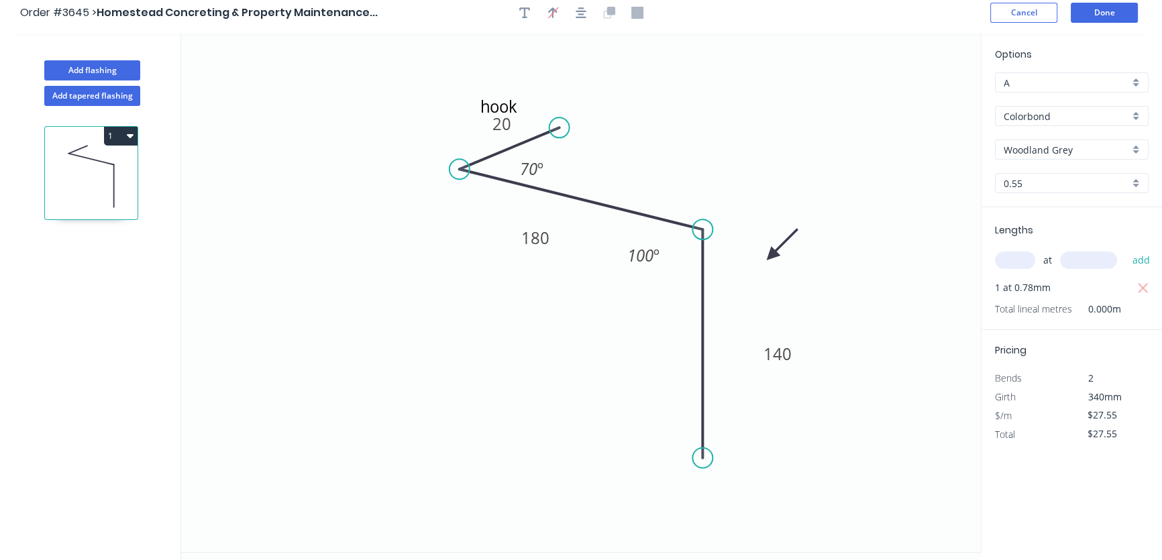
scroll to position [0, 0]
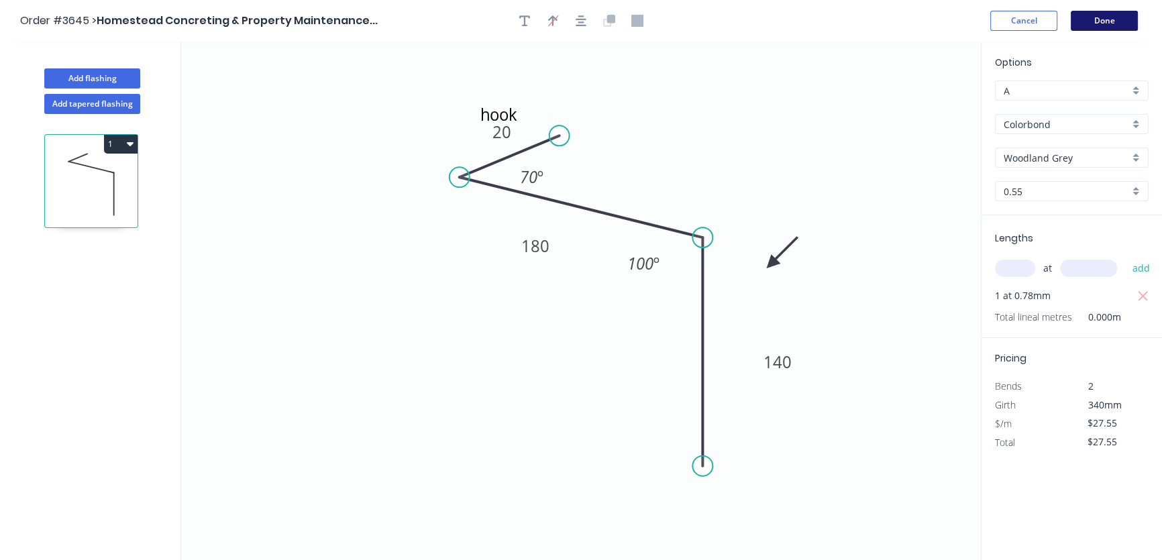
click at [1097, 26] on button "Done" at bounding box center [1104, 21] width 67 height 20
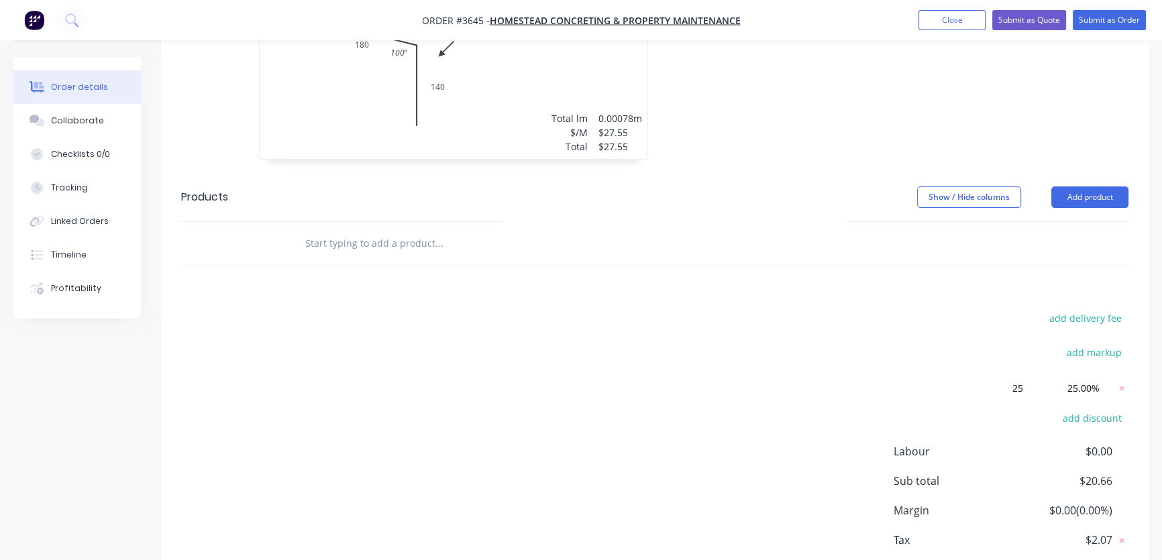
scroll to position [549, 0]
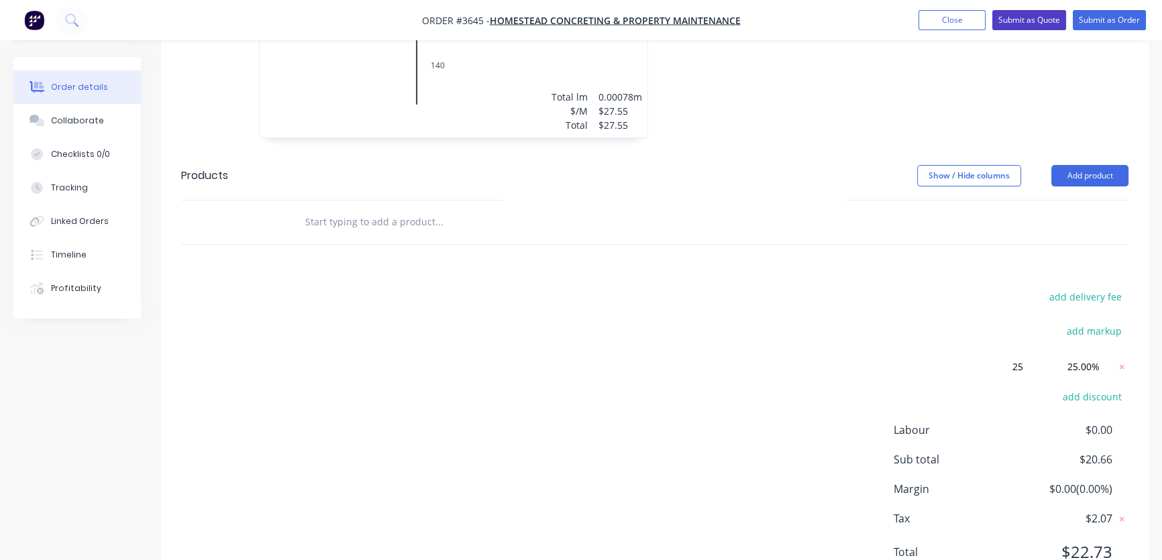
click at [1032, 19] on button "Submit as Quote" at bounding box center [1029, 20] width 74 height 20
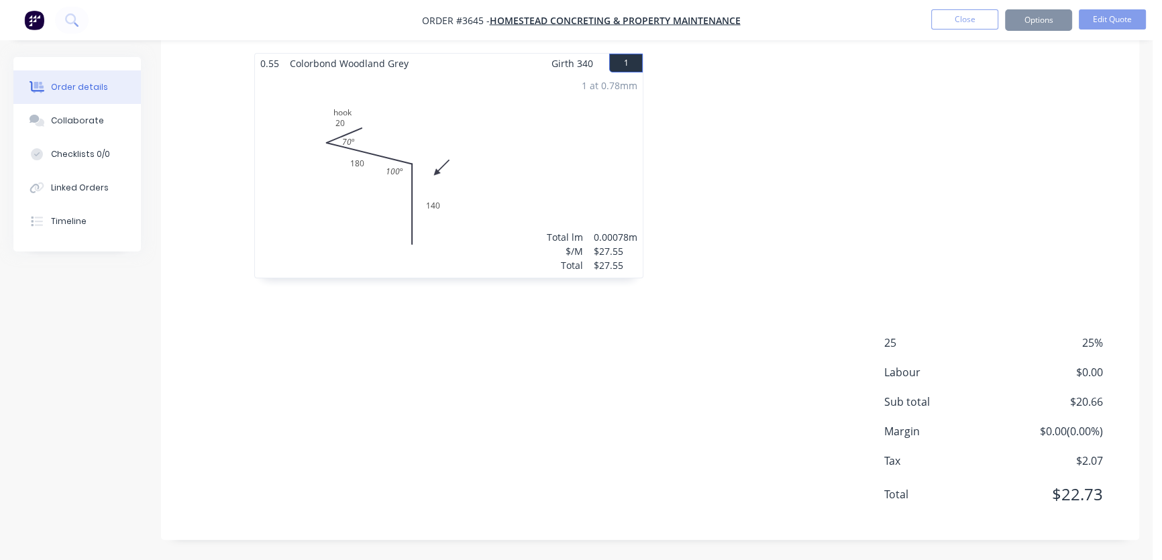
scroll to position [0, 0]
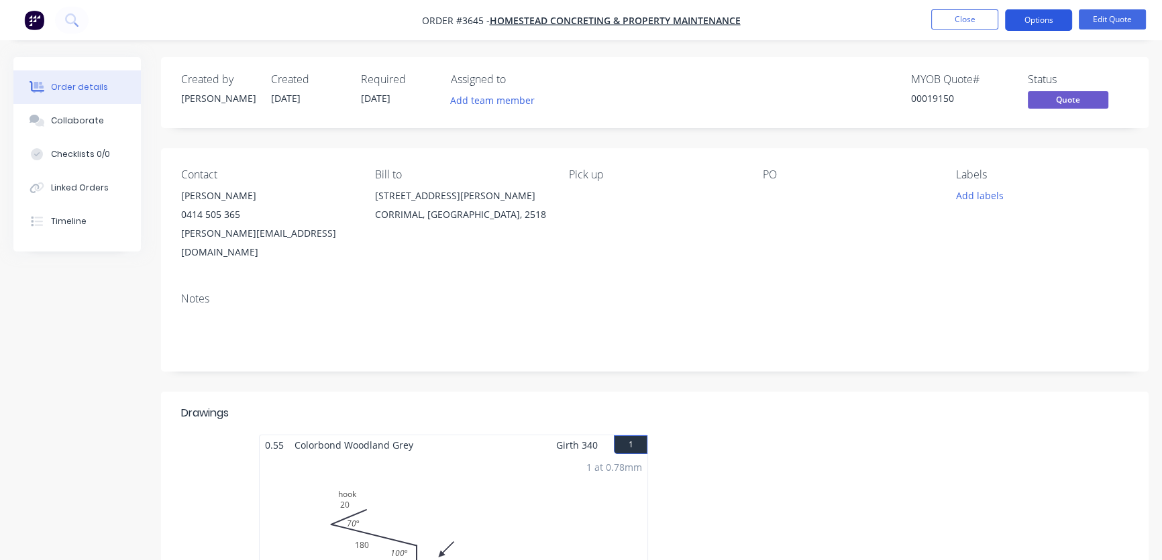
click at [1040, 20] on button "Options" at bounding box center [1038, 19] width 67 height 21
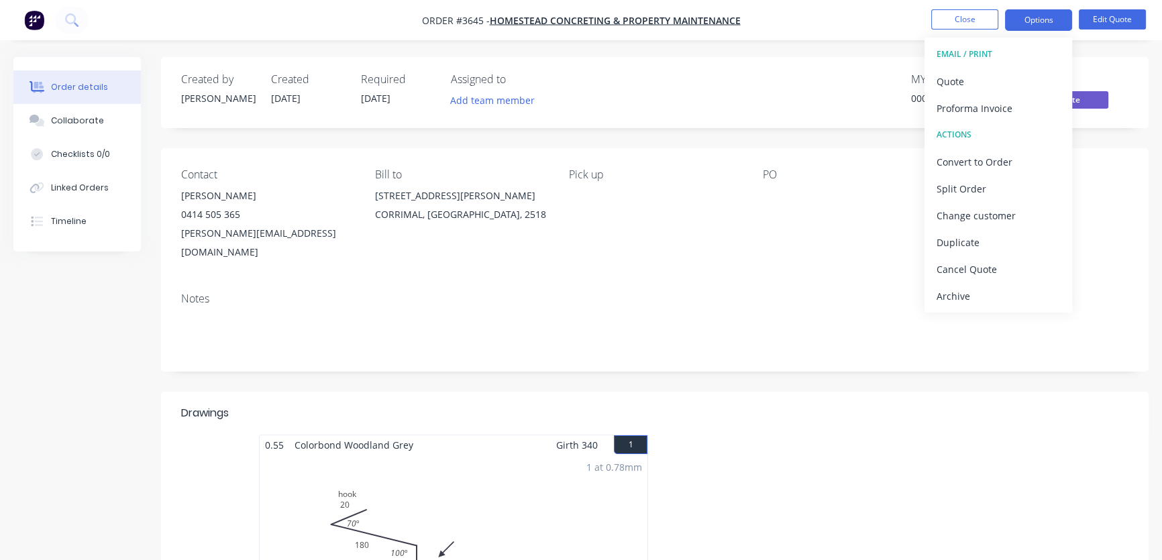
click at [958, 54] on div "EMAIL / PRINT" at bounding box center [997, 54] width 123 height 17
click at [1036, 21] on button "Options" at bounding box center [1038, 19] width 67 height 21
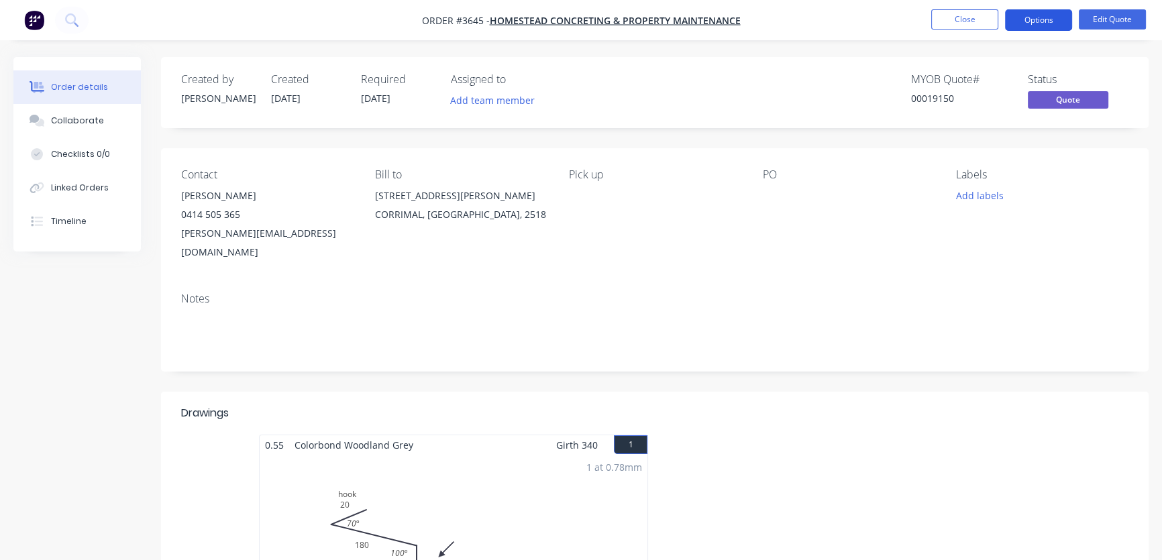
click at [1036, 24] on button "Options" at bounding box center [1038, 19] width 67 height 21
click at [1114, 20] on button "Edit Quote" at bounding box center [1112, 19] width 67 height 20
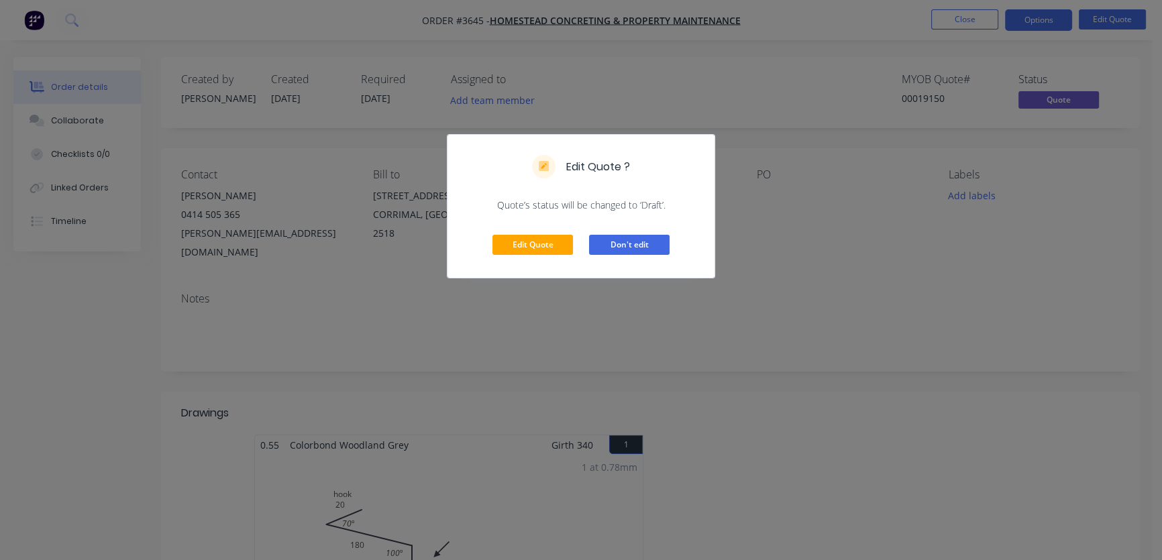
click at [622, 248] on button "Don't edit" at bounding box center [629, 245] width 80 height 20
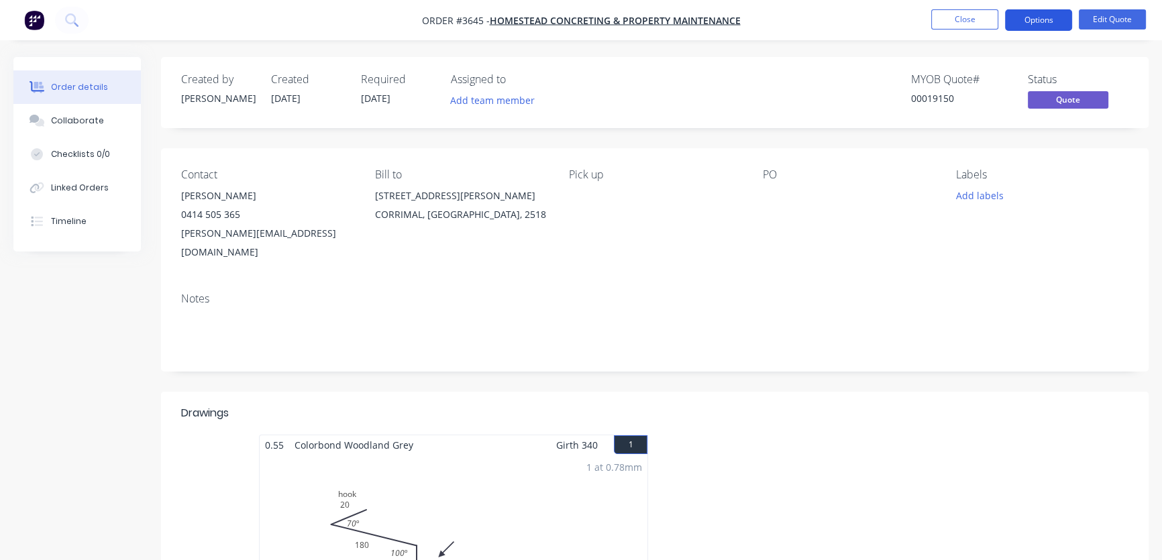
click at [1037, 23] on button "Options" at bounding box center [1038, 19] width 67 height 21
click at [969, 22] on button "Close" at bounding box center [964, 19] width 67 height 20
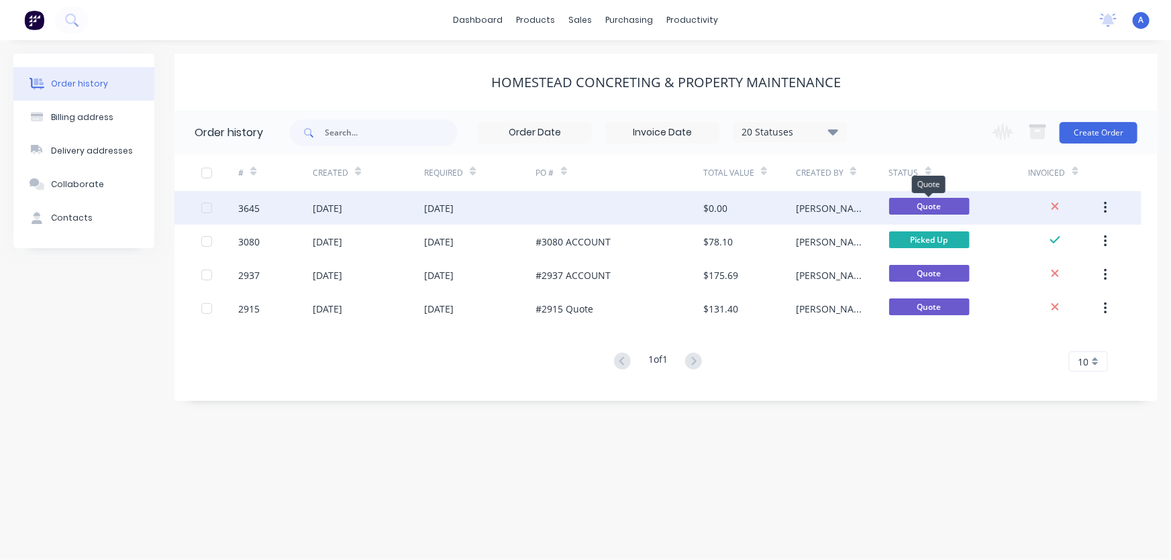
click at [940, 209] on span "Quote" at bounding box center [929, 206] width 80 height 17
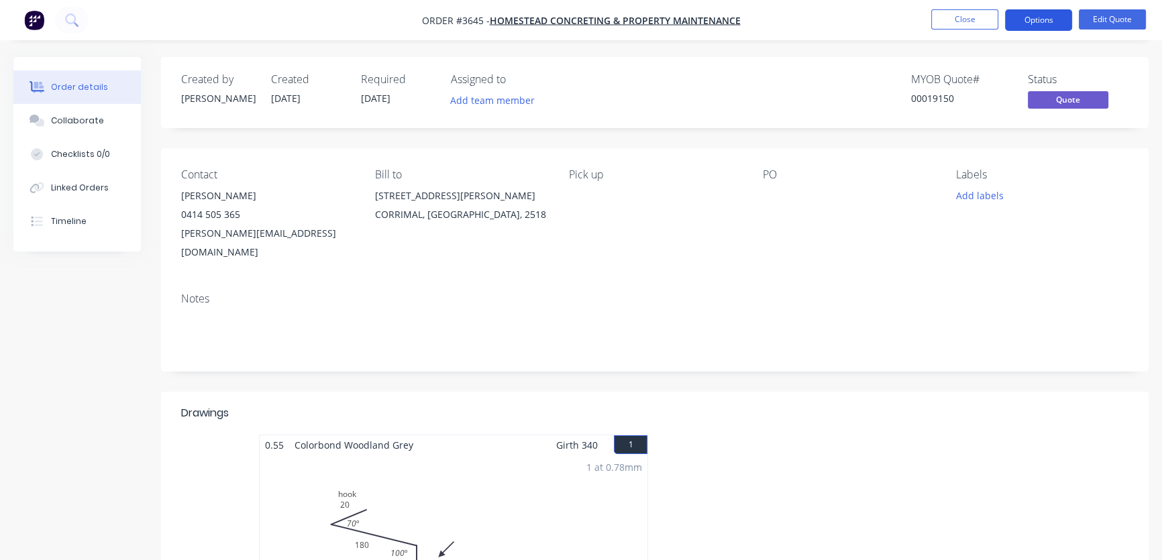
click at [1035, 19] on button "Options" at bounding box center [1038, 19] width 67 height 21
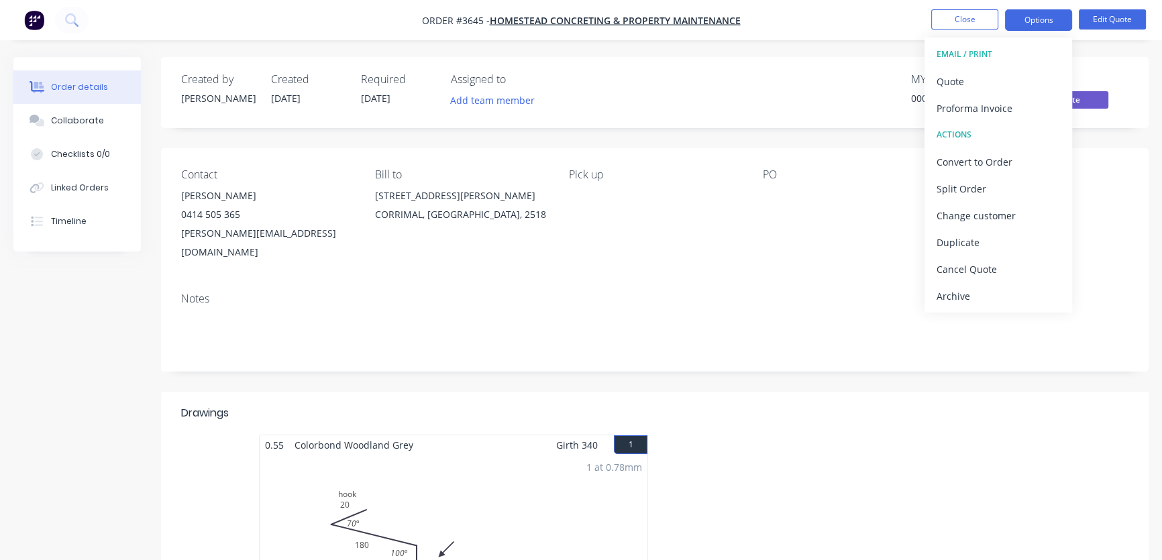
click at [959, 58] on div "EMAIL / PRINT" at bounding box center [997, 54] width 123 height 17
click at [973, 56] on div "EMAIL / PRINT" at bounding box center [997, 54] width 123 height 17
click at [983, 162] on div "Convert to Order" at bounding box center [997, 161] width 123 height 19
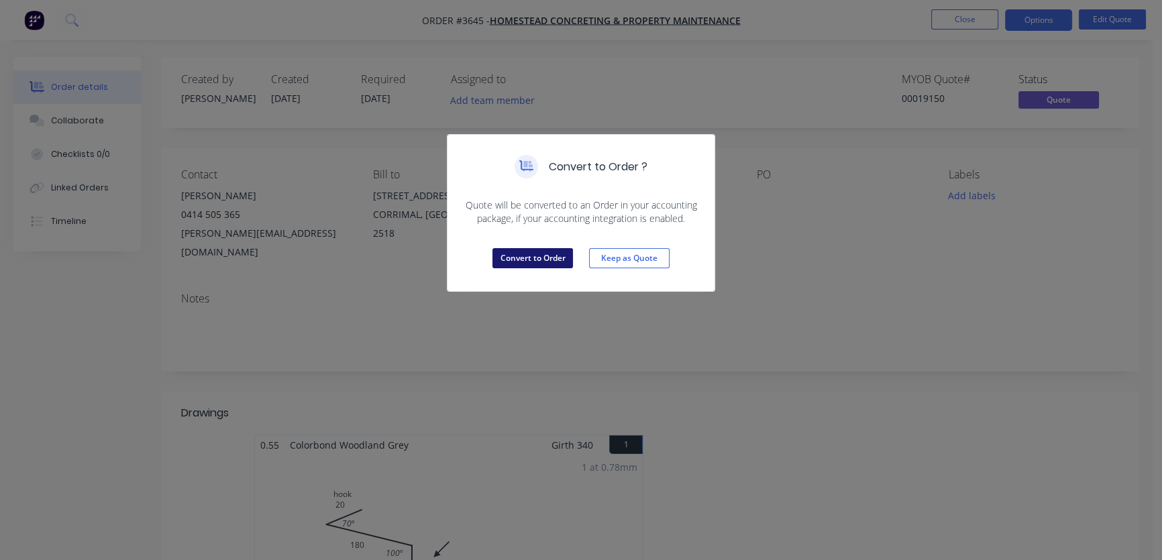
click at [547, 259] on button "Convert to Order" at bounding box center [532, 258] width 80 height 20
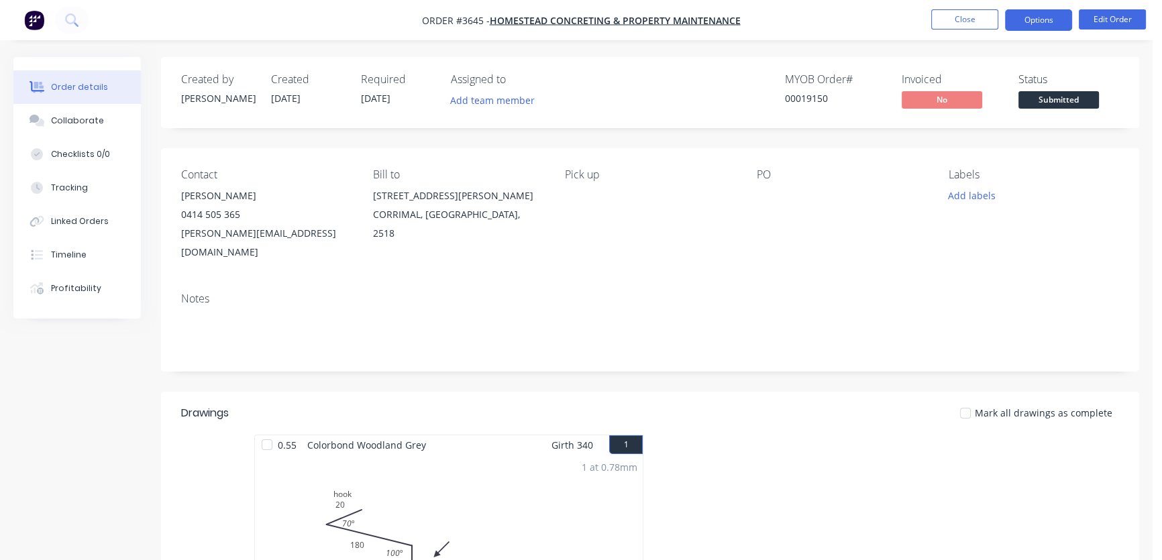
click at [1040, 19] on button "Options" at bounding box center [1038, 19] width 67 height 21
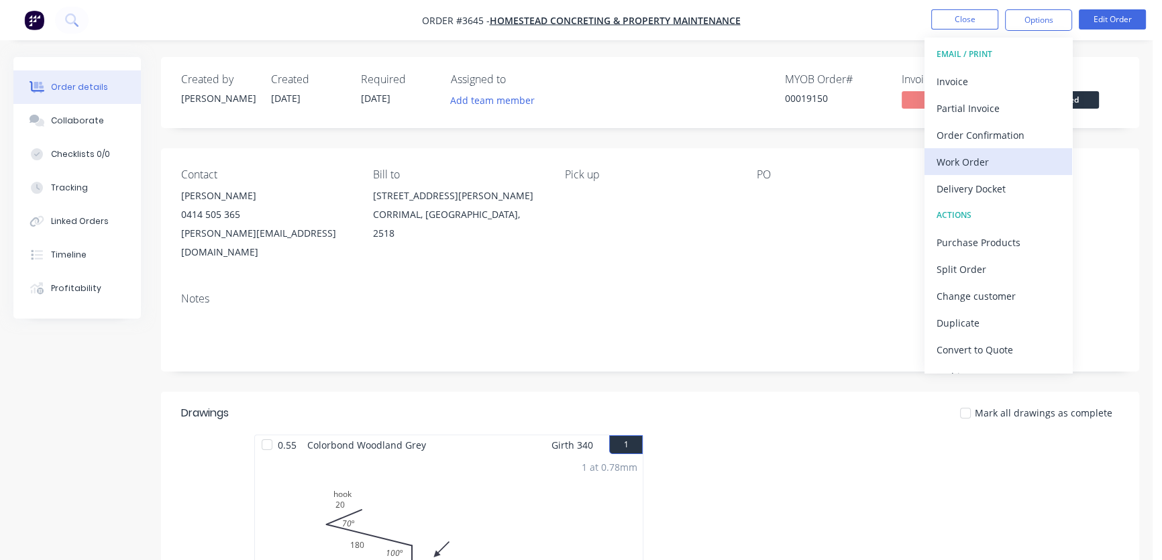
click at [977, 166] on div "Work Order" at bounding box center [997, 161] width 123 height 19
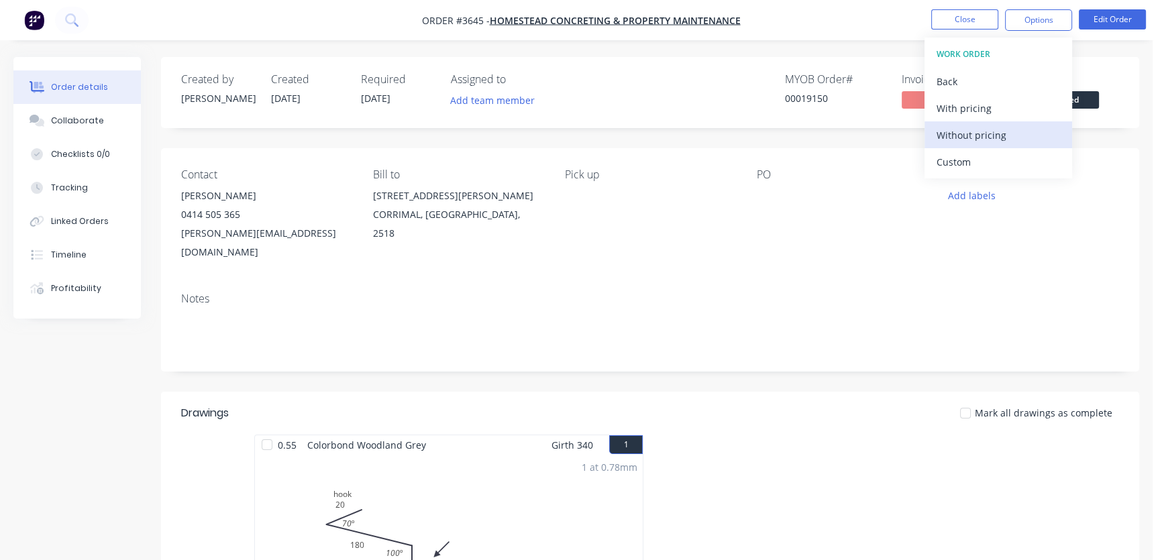
click at [987, 138] on div "Without pricing" at bounding box center [997, 134] width 123 height 19
